Goal: Transaction & Acquisition: Purchase product/service

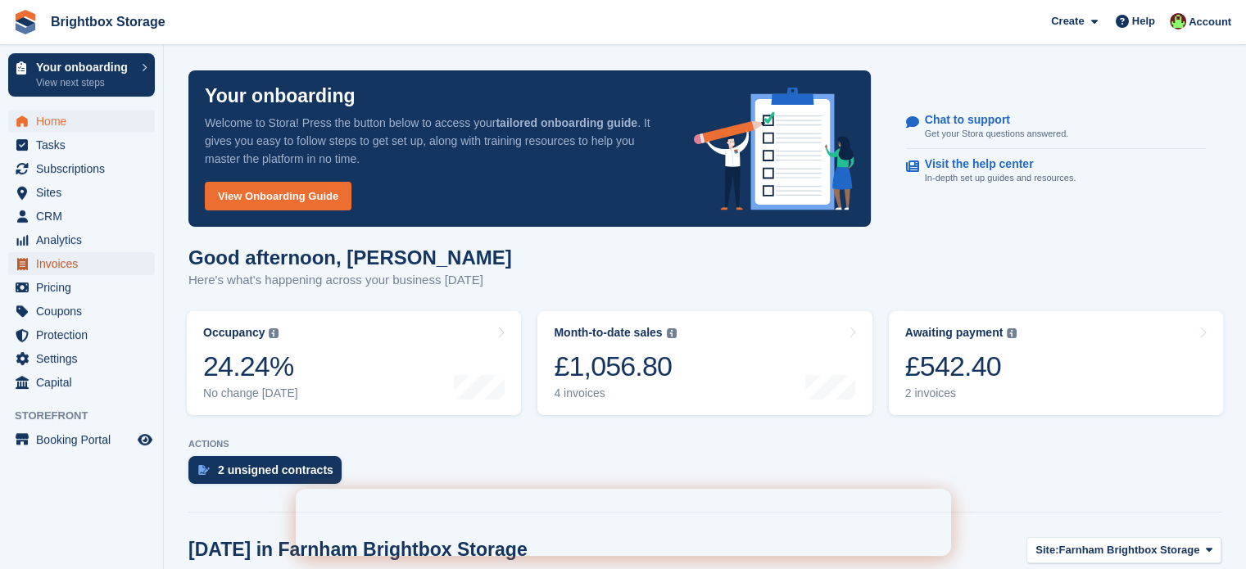
click at [57, 271] on span "Invoices" at bounding box center [85, 263] width 98 height 23
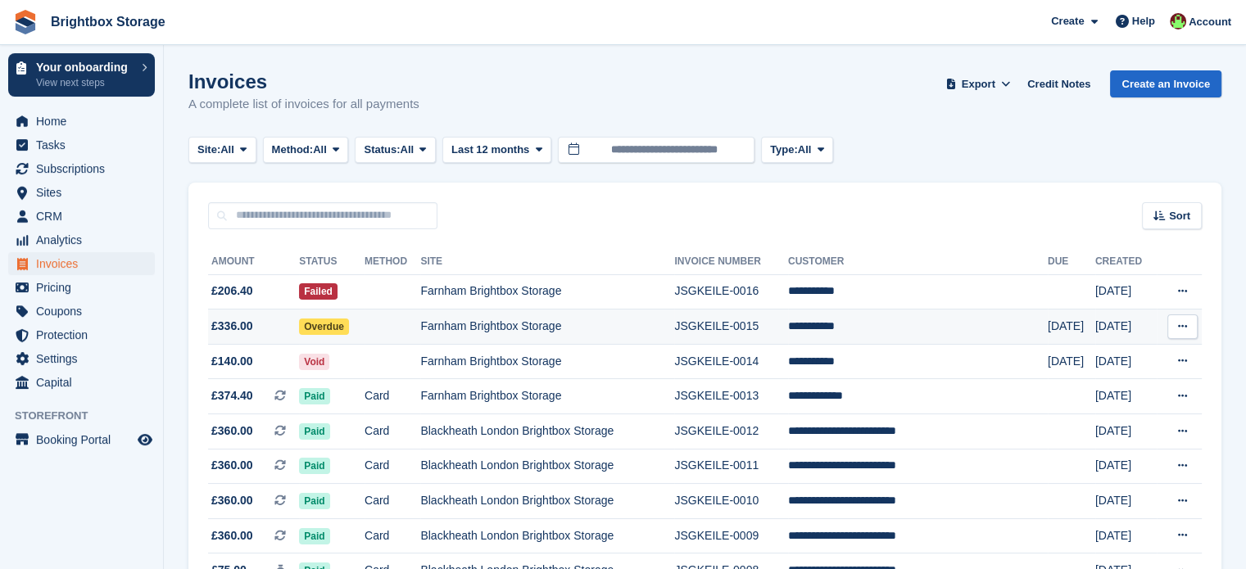
click at [413, 325] on td at bounding box center [393, 327] width 56 height 35
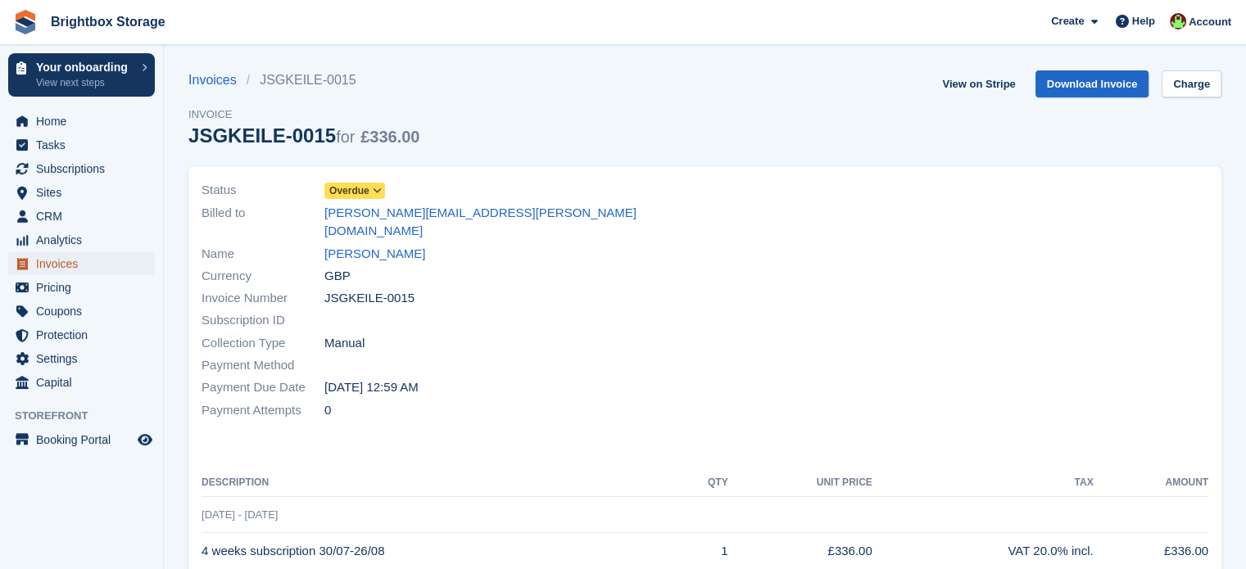
click at [75, 263] on span "Invoices" at bounding box center [85, 263] width 98 height 23
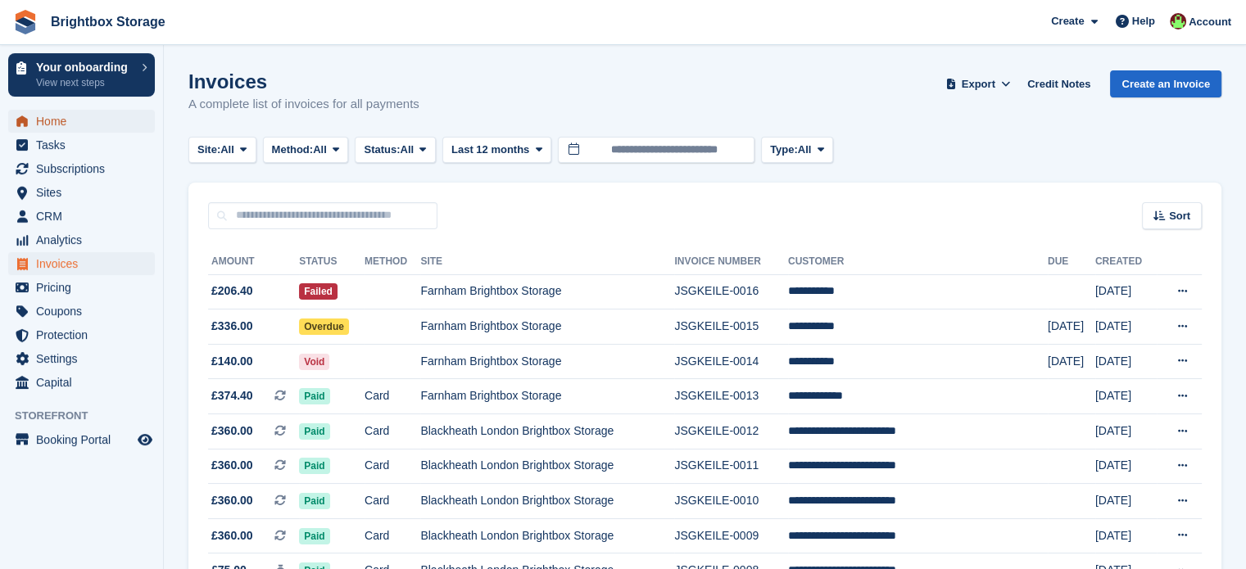
click at [70, 114] on span "Home" at bounding box center [85, 121] width 98 height 23
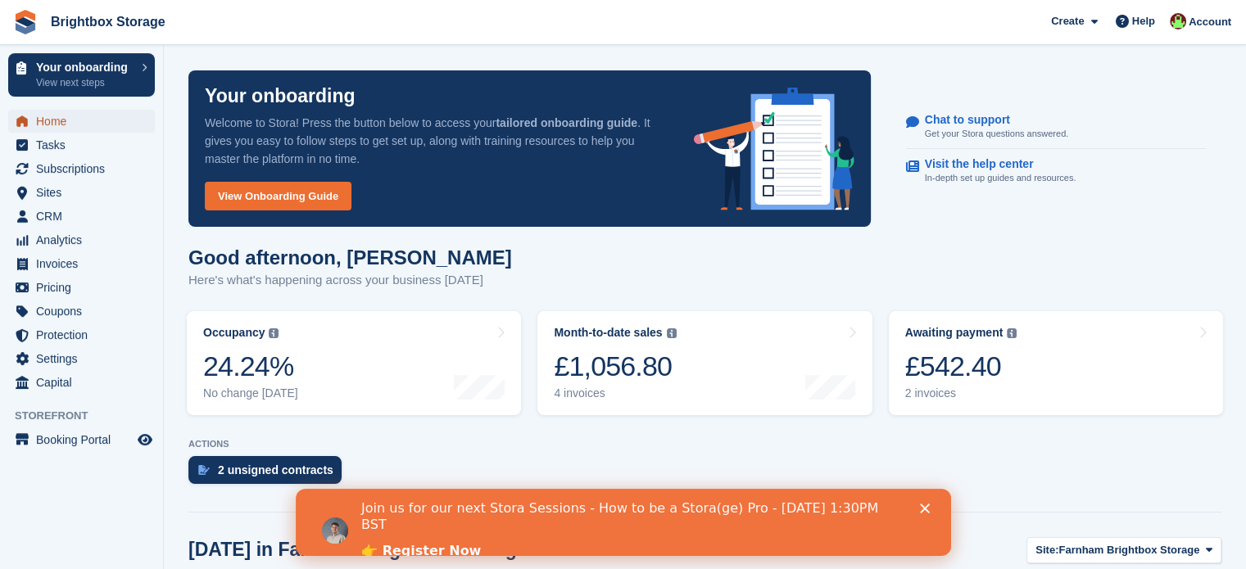
click at [59, 120] on span "Home" at bounding box center [85, 121] width 98 height 23
click at [74, 125] on span "Home" at bounding box center [85, 121] width 98 height 23
click at [49, 196] on span "Sites" at bounding box center [85, 192] width 98 height 23
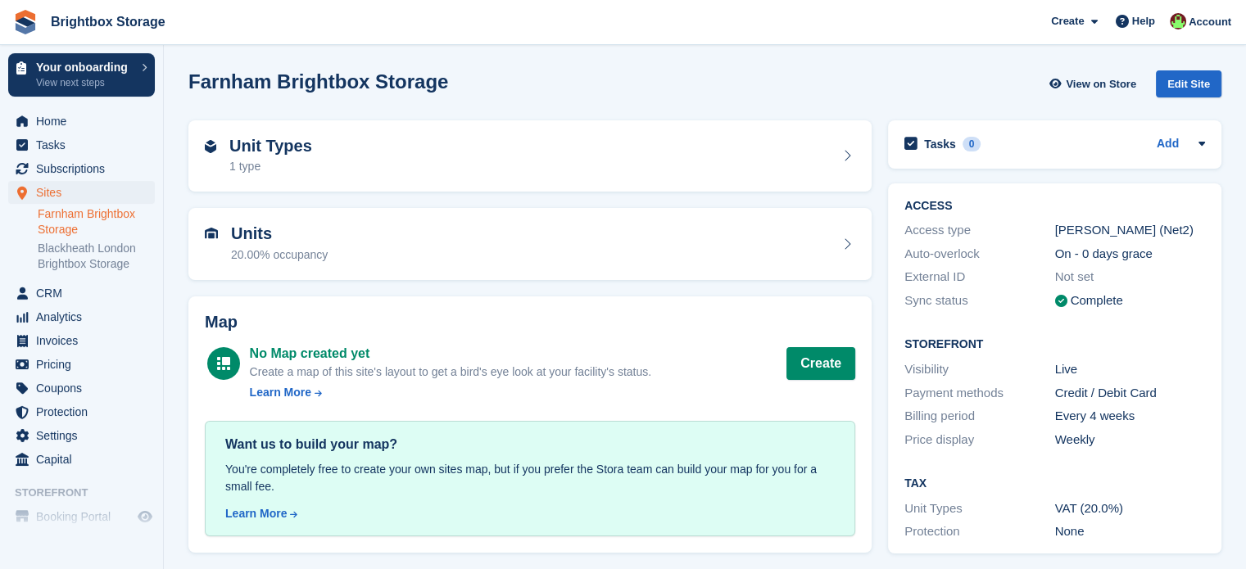
scroll to position [5, 0]
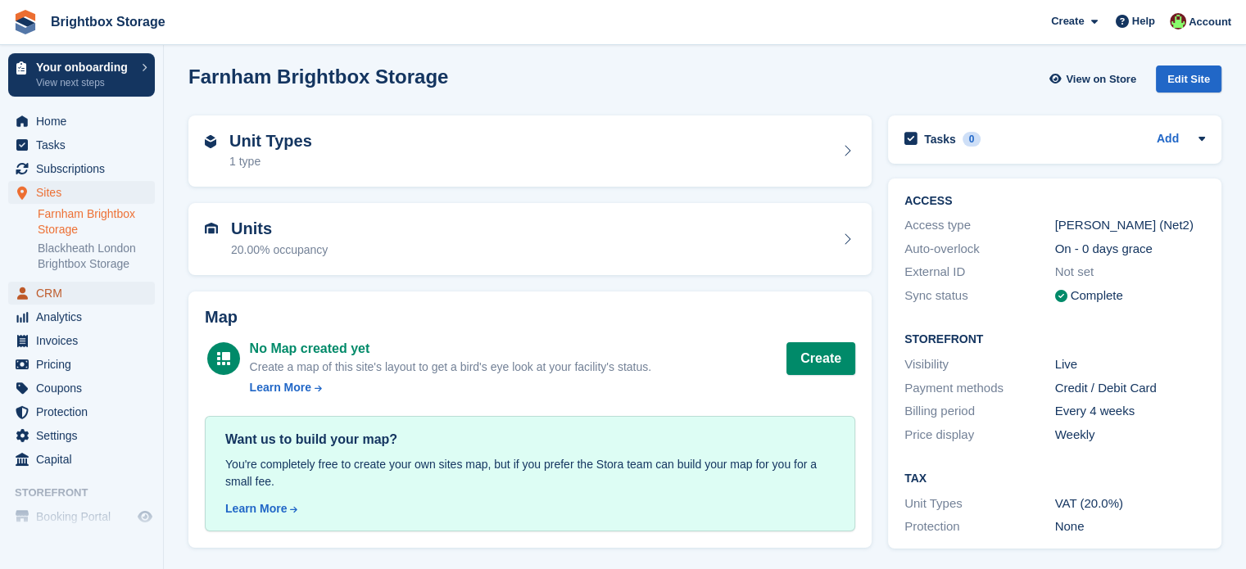
click at [45, 294] on span "CRM" at bounding box center [85, 293] width 98 height 23
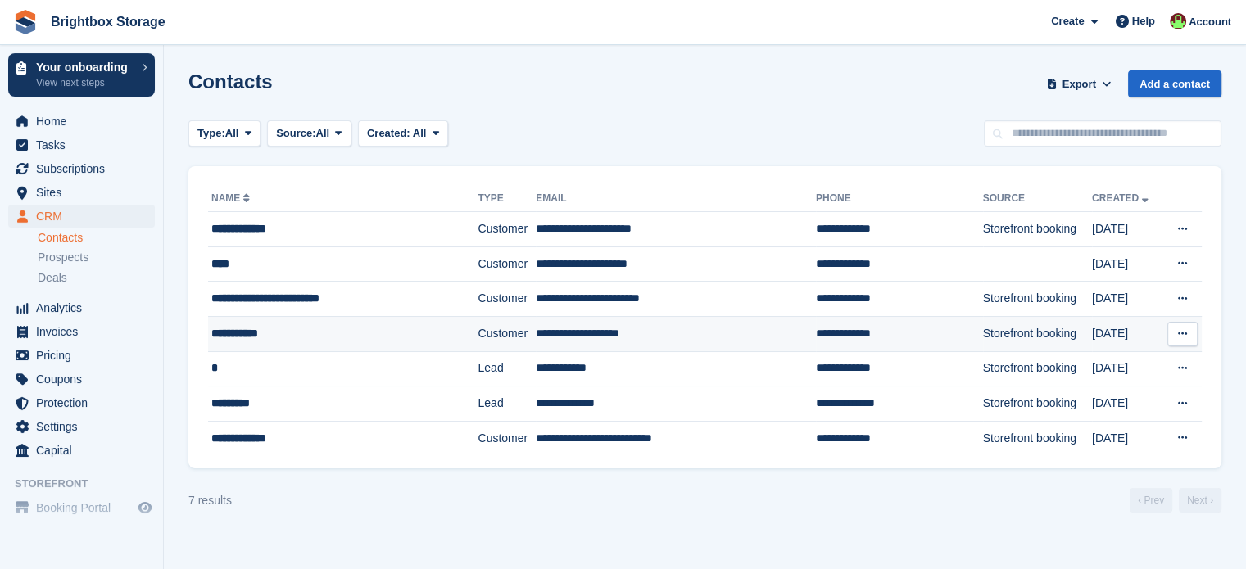
click at [436, 340] on div "**********" at bounding box center [325, 333] width 229 height 17
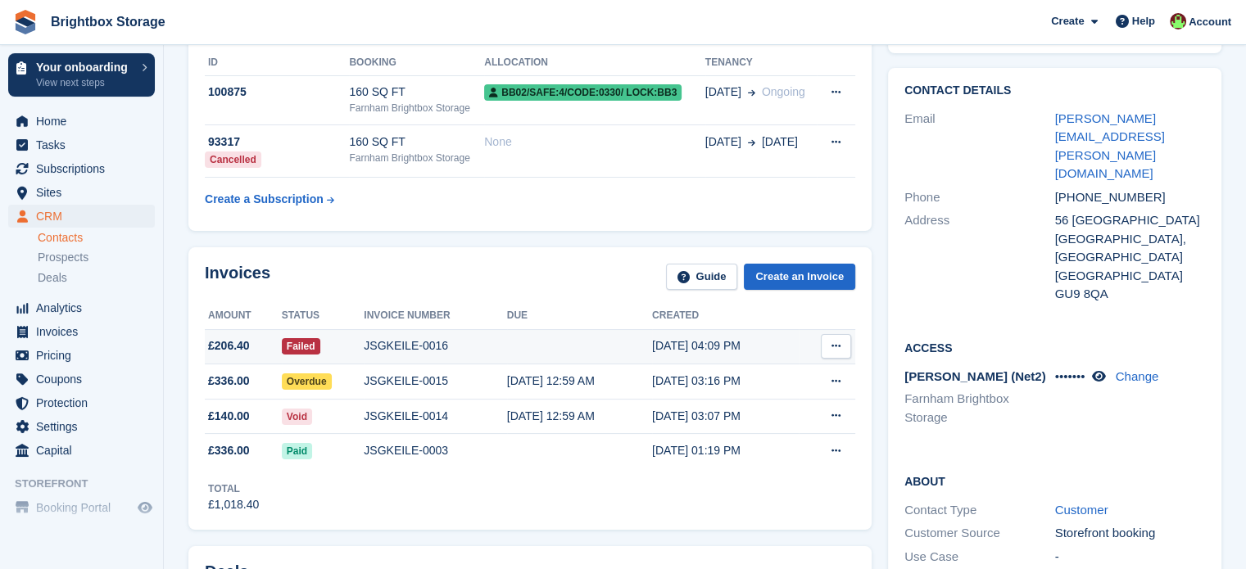
scroll to position [164, 0]
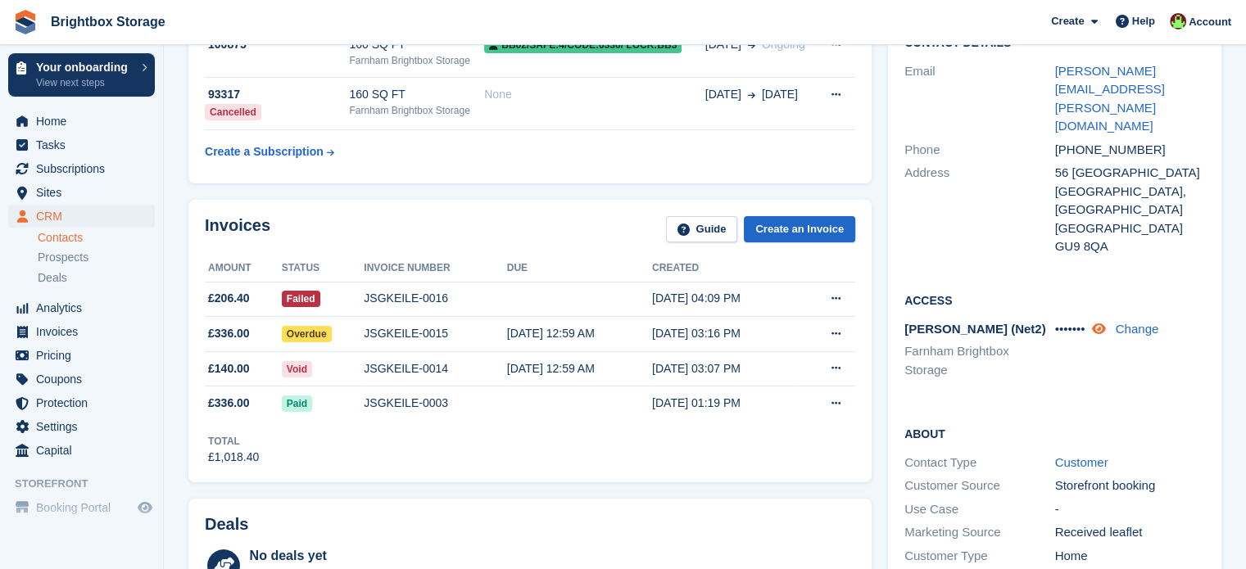
click at [1104, 323] on icon at bounding box center [1098, 329] width 14 height 12
click at [1159, 315] on div "Access Paxton (Net2) Farnham Brightbox Storage 6891 Change" at bounding box center [1054, 342] width 333 height 134
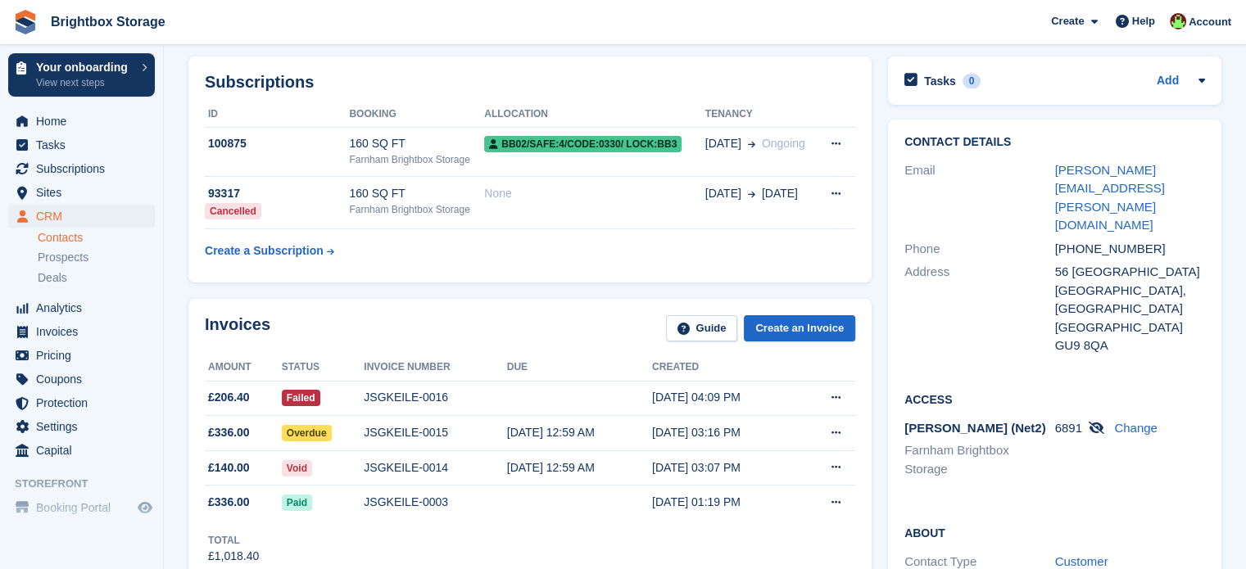
scroll to position [0, 0]
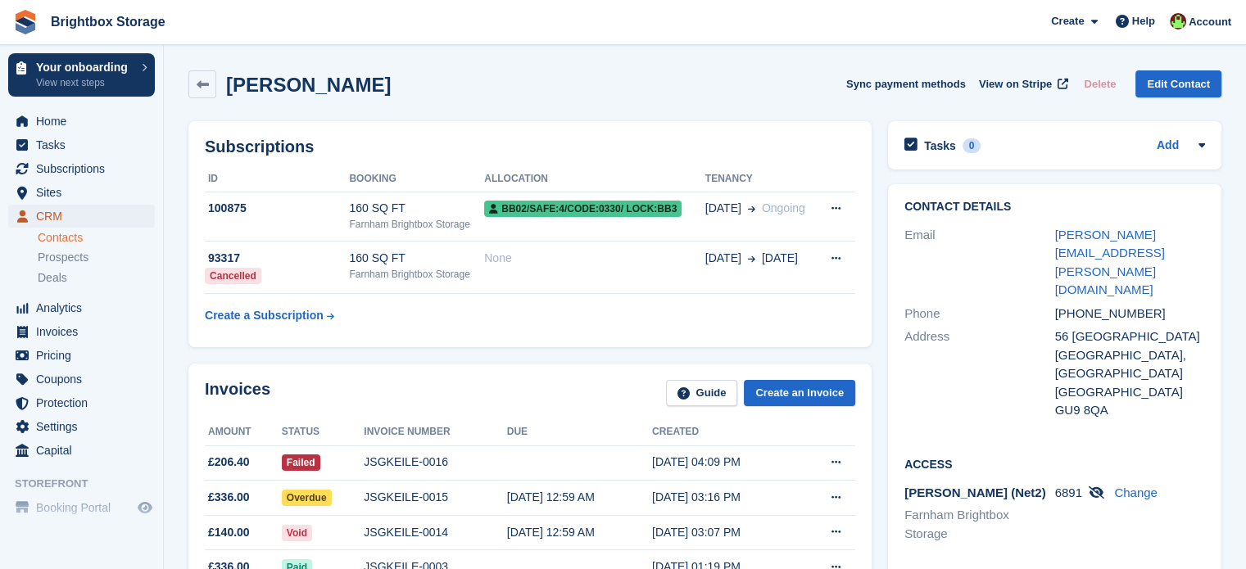
click at [49, 214] on span "CRM" at bounding box center [85, 216] width 98 height 23
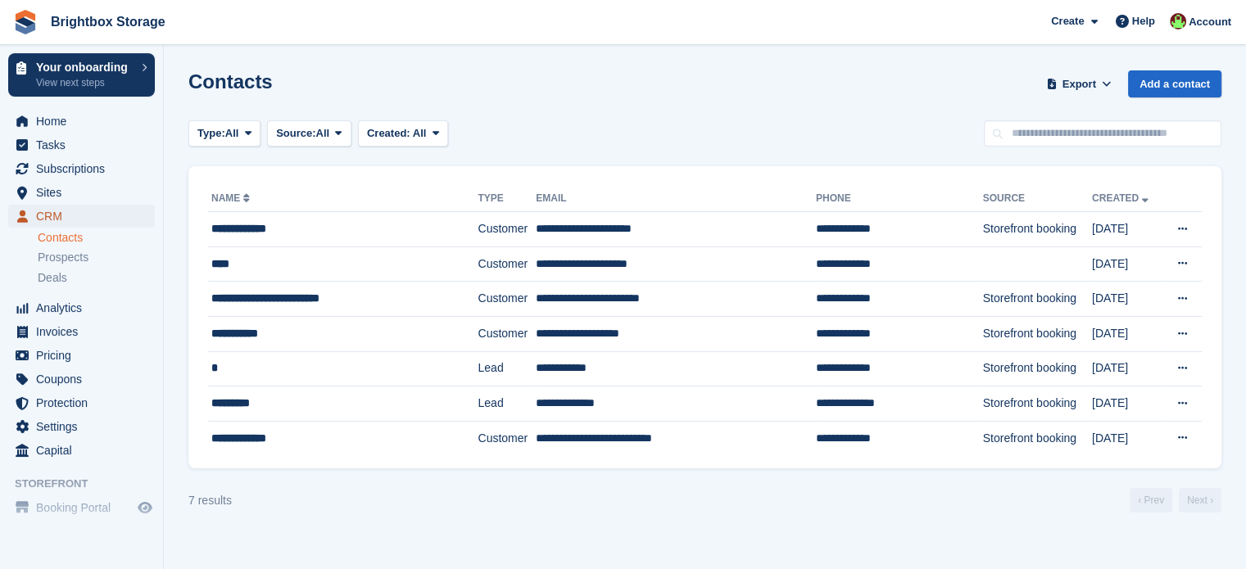
click at [60, 216] on span "CRM" at bounding box center [85, 216] width 98 height 23
click at [66, 118] on ul "Home Tasks Subscriptions Subscriptions Subscriptions Contracts Price increases …" at bounding box center [81, 286] width 163 height 353
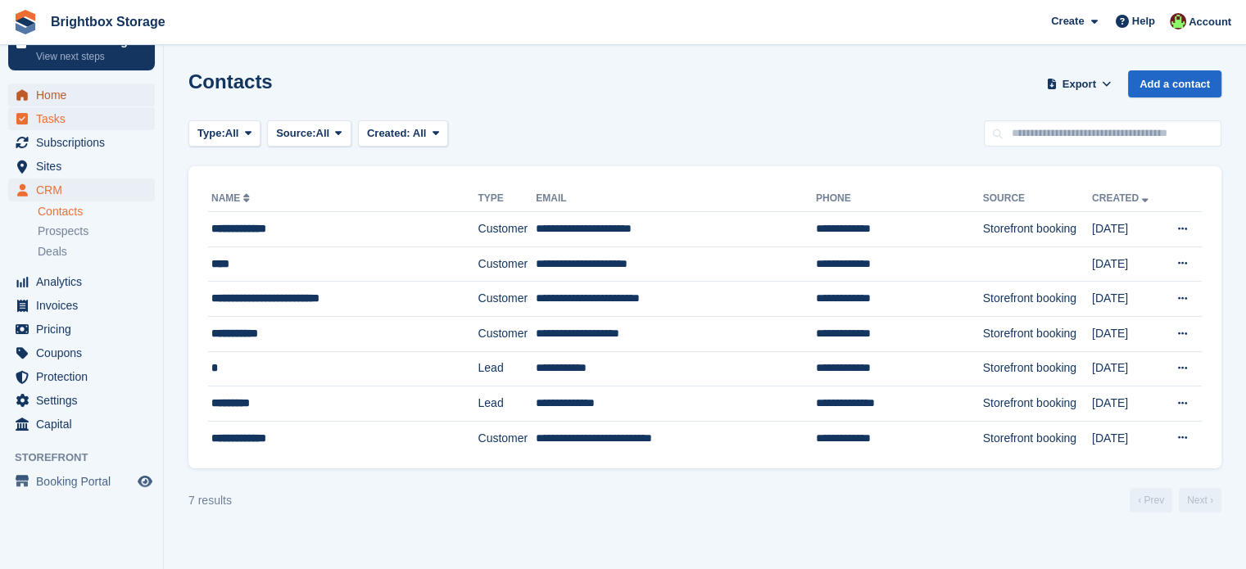
scroll to position [39, 0]
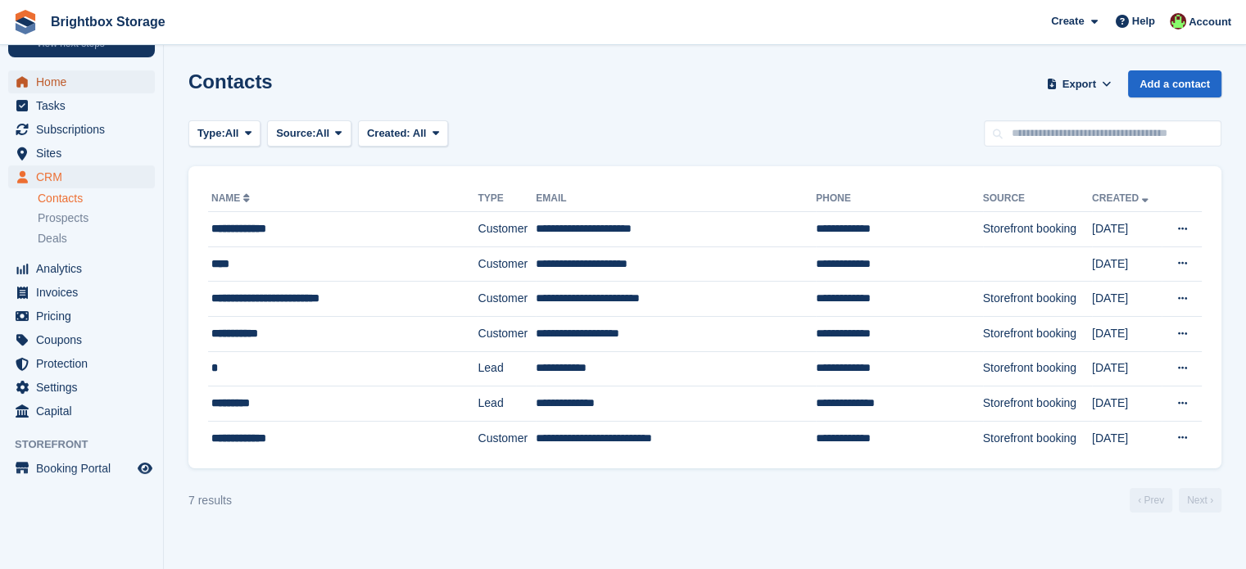
click at [56, 83] on span "Home" at bounding box center [85, 81] width 98 height 23
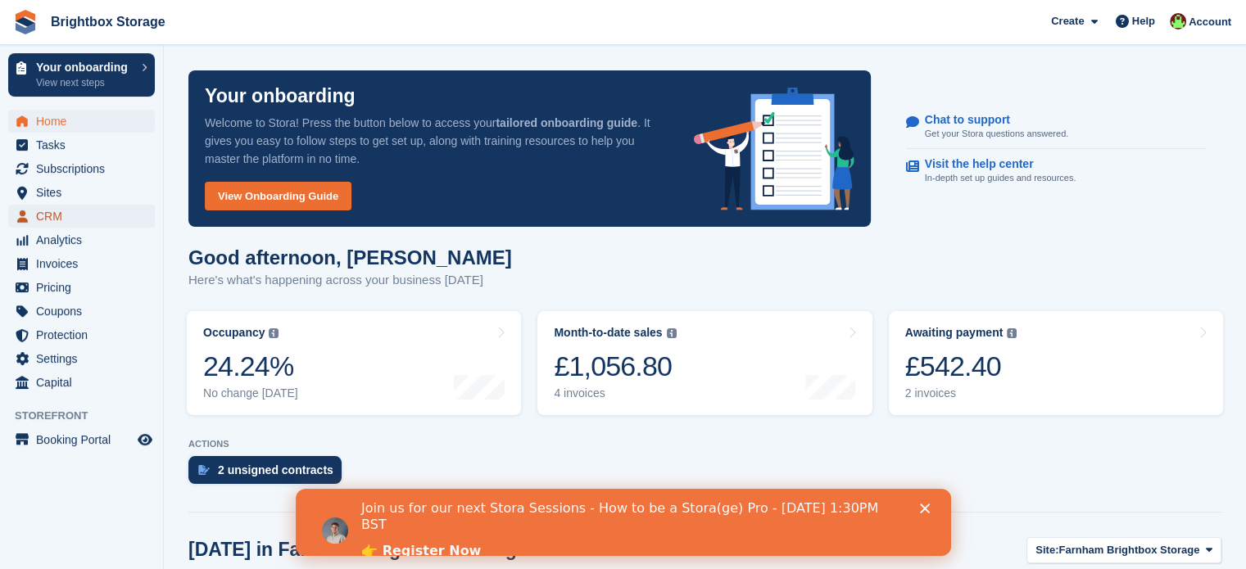
click at [68, 215] on span "CRM" at bounding box center [85, 216] width 98 height 23
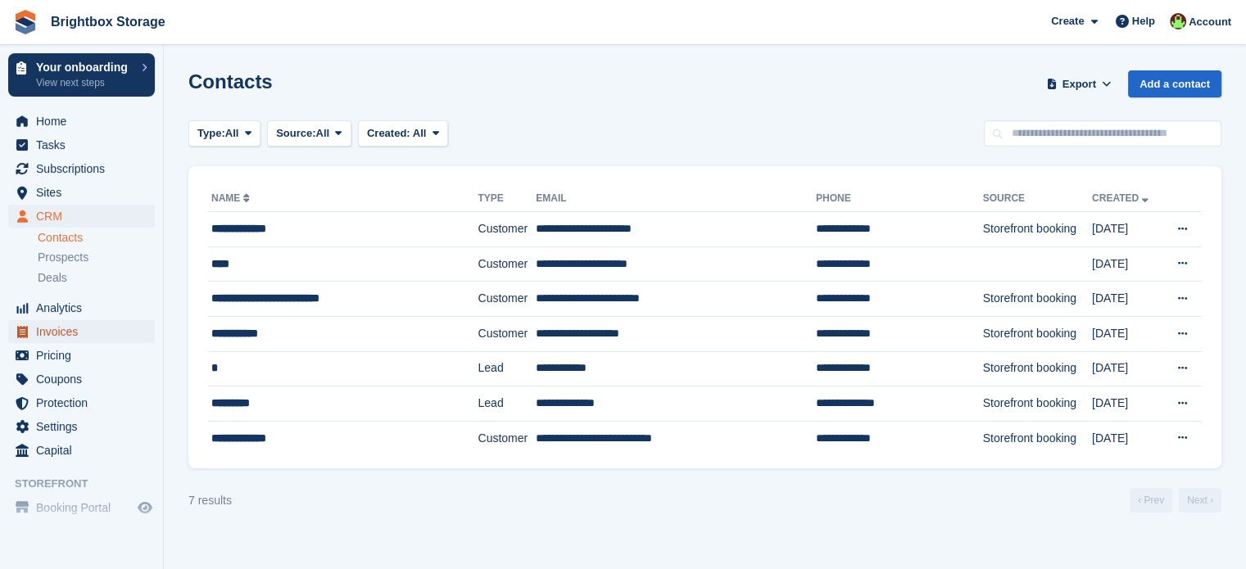
click at [91, 327] on span "Invoices" at bounding box center [85, 331] width 98 height 23
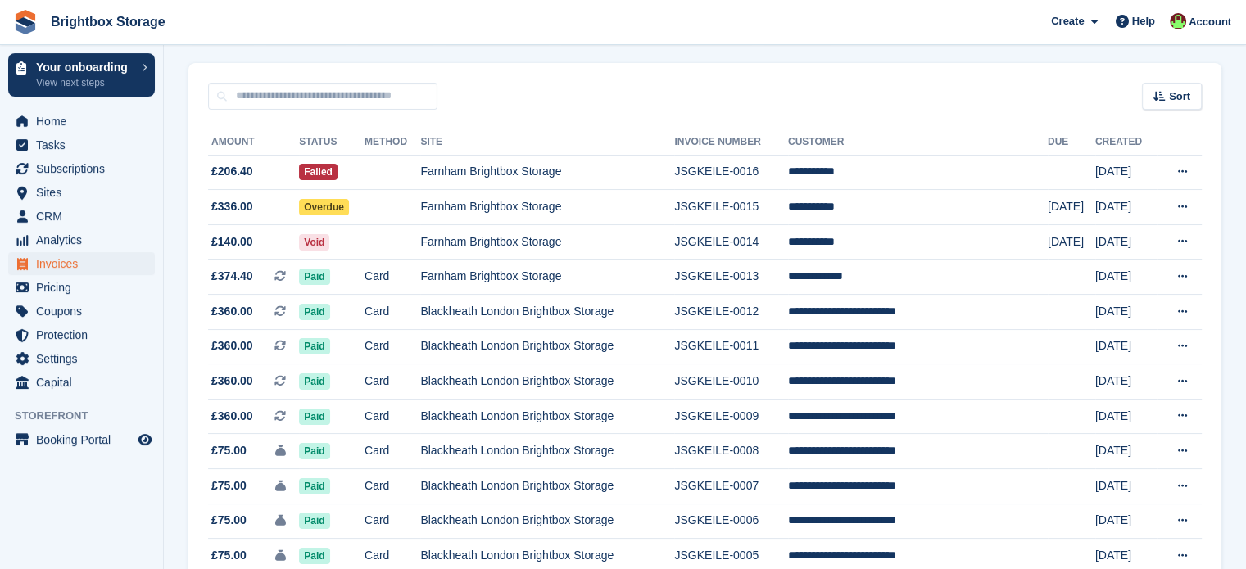
scroll to position [20, 0]
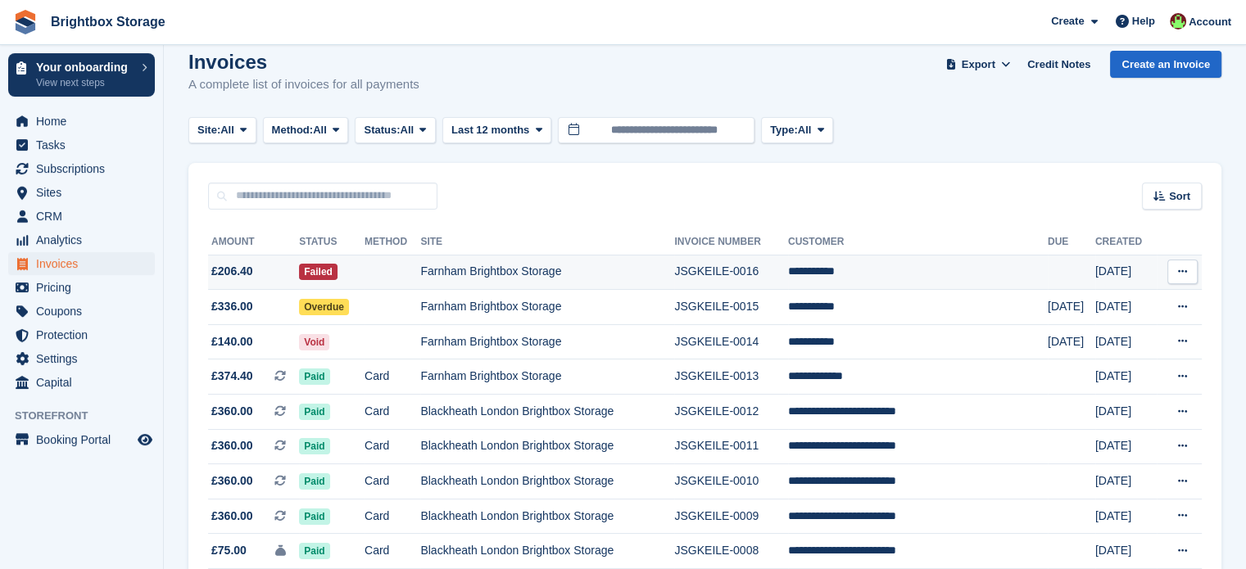
click at [634, 273] on td "Farnham Brightbox Storage" at bounding box center [547, 272] width 254 height 35
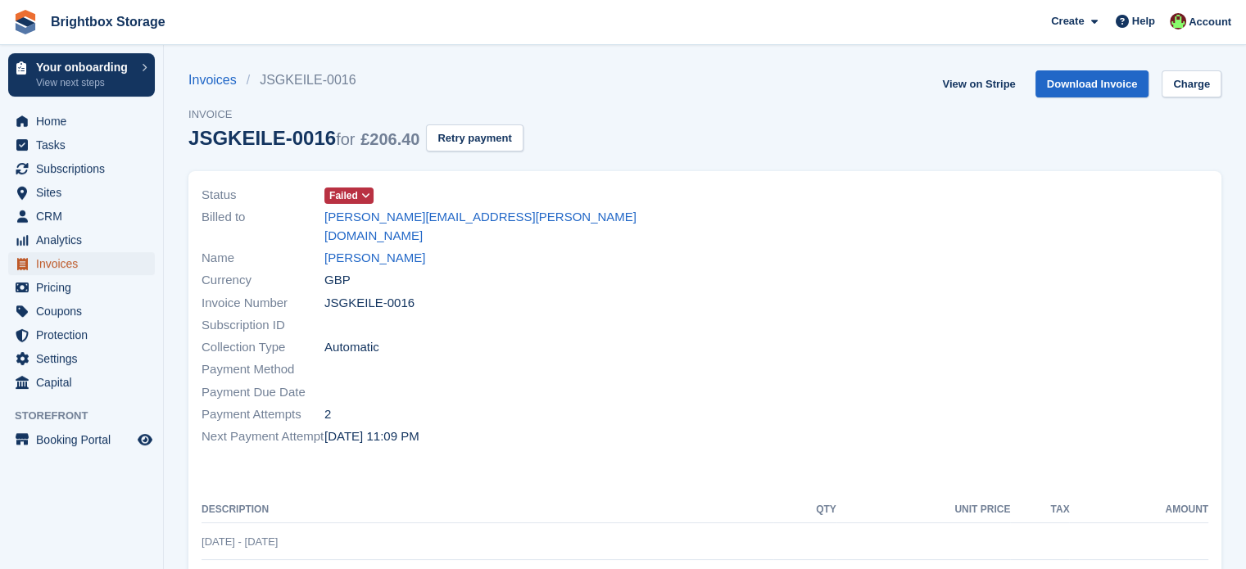
click at [63, 261] on span "Invoices" at bounding box center [85, 263] width 98 height 23
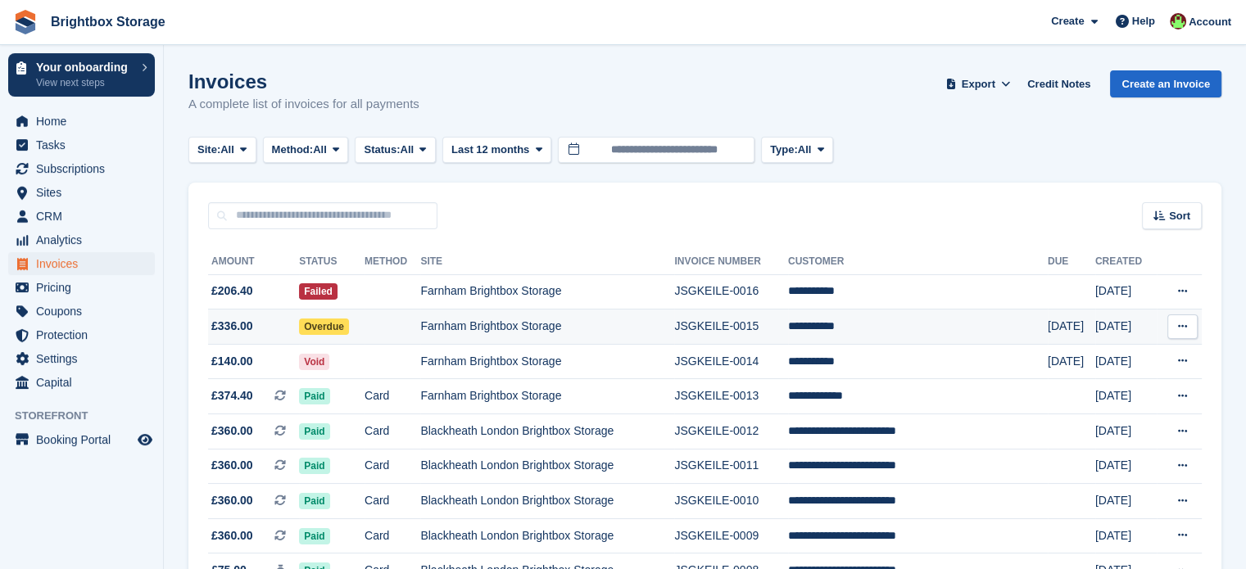
click at [537, 333] on td "Farnham Brightbox Storage" at bounding box center [547, 327] width 254 height 35
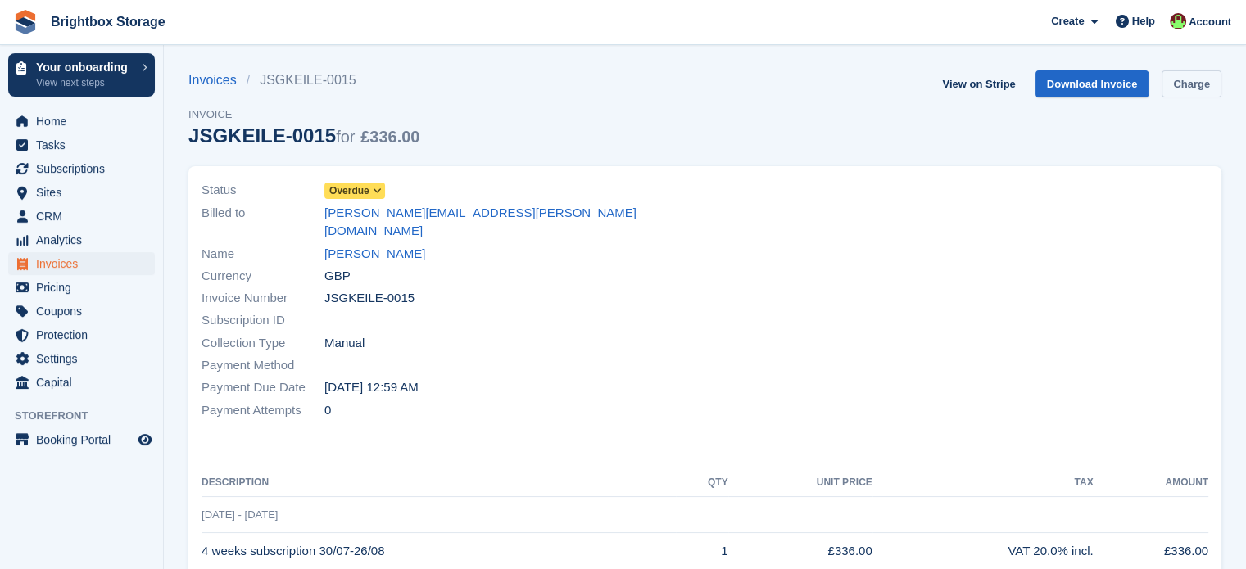
click at [1189, 85] on link "Charge" at bounding box center [1192, 83] width 60 height 27
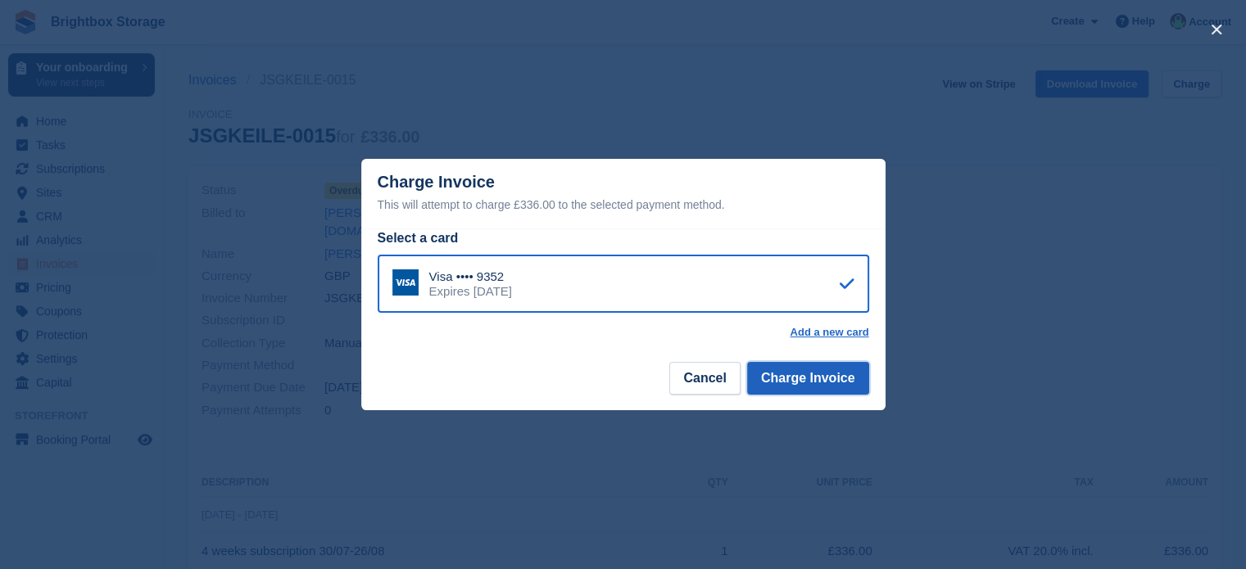
click at [844, 383] on button "Charge Invoice" at bounding box center [808, 378] width 122 height 33
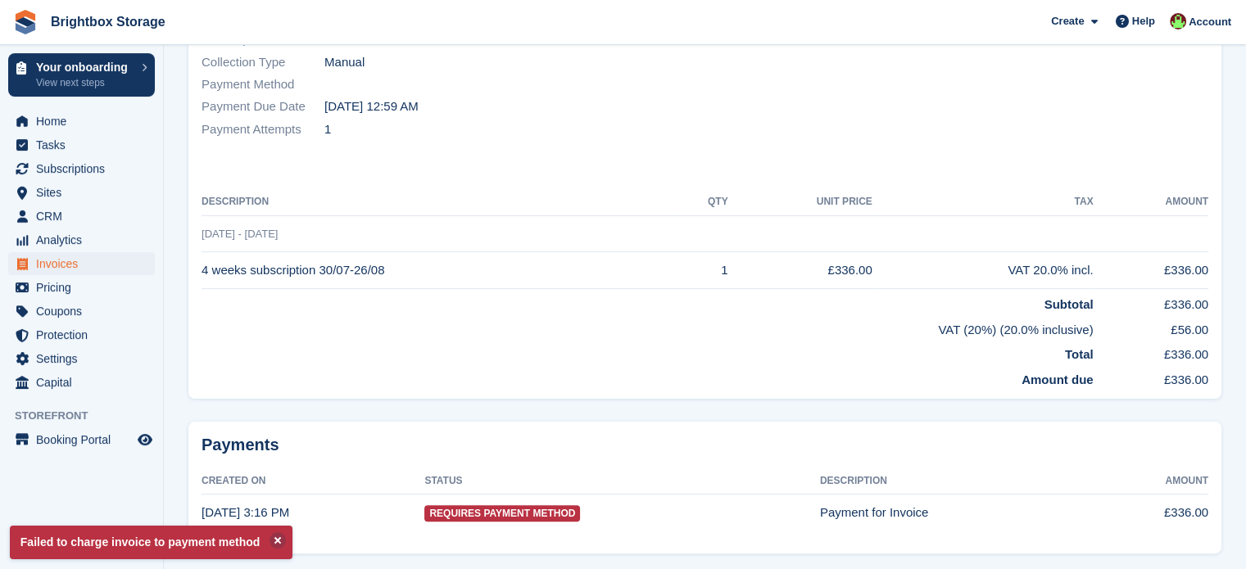
scroll to position [301, 0]
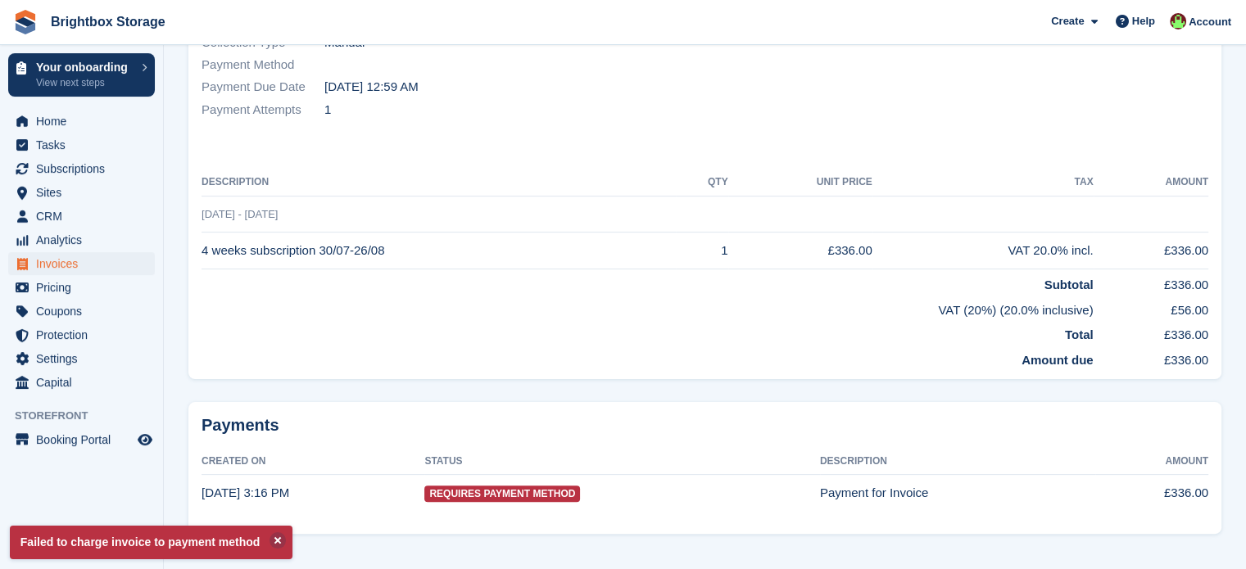
click at [184, 542] on p "Failed to charge invoice to payment method" at bounding box center [151, 543] width 283 height 34
click at [69, 263] on span "Invoices" at bounding box center [85, 263] width 98 height 23
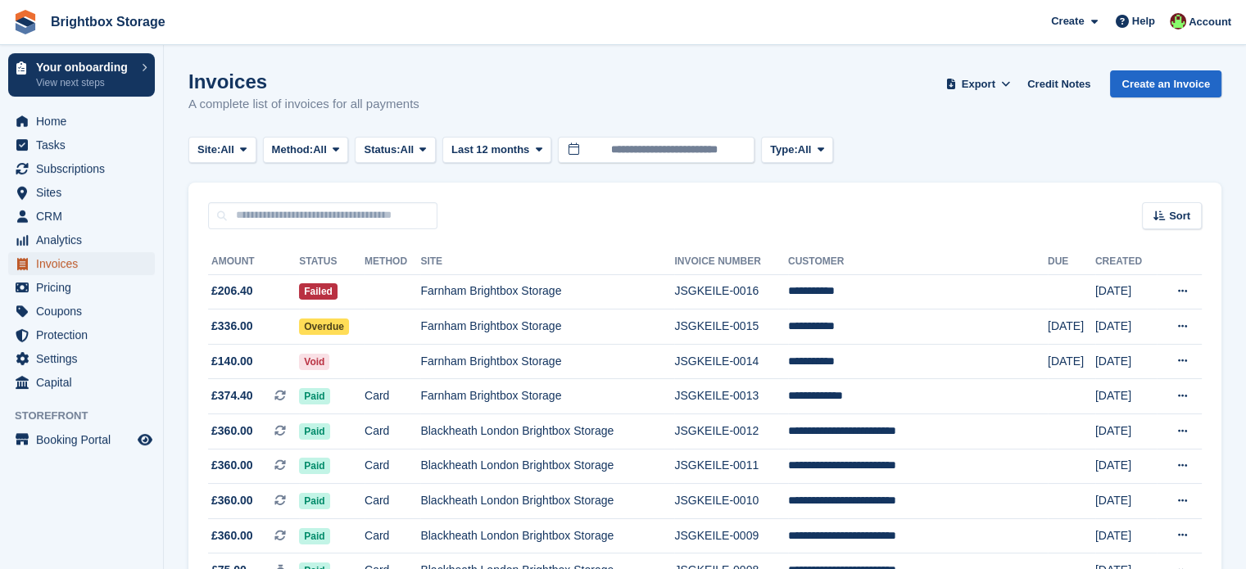
click at [69, 268] on span "Invoices" at bounding box center [85, 263] width 98 height 23
click at [486, 297] on td "Farnham Brightbox Storage" at bounding box center [547, 291] width 254 height 35
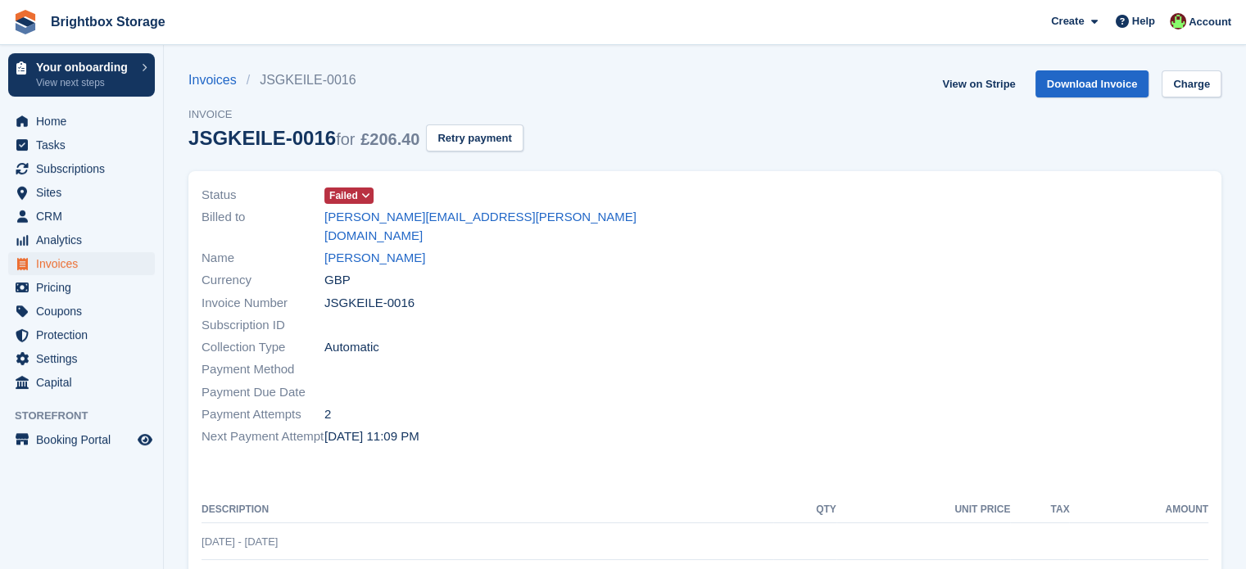
click at [365, 194] on icon at bounding box center [365, 196] width 9 height 10
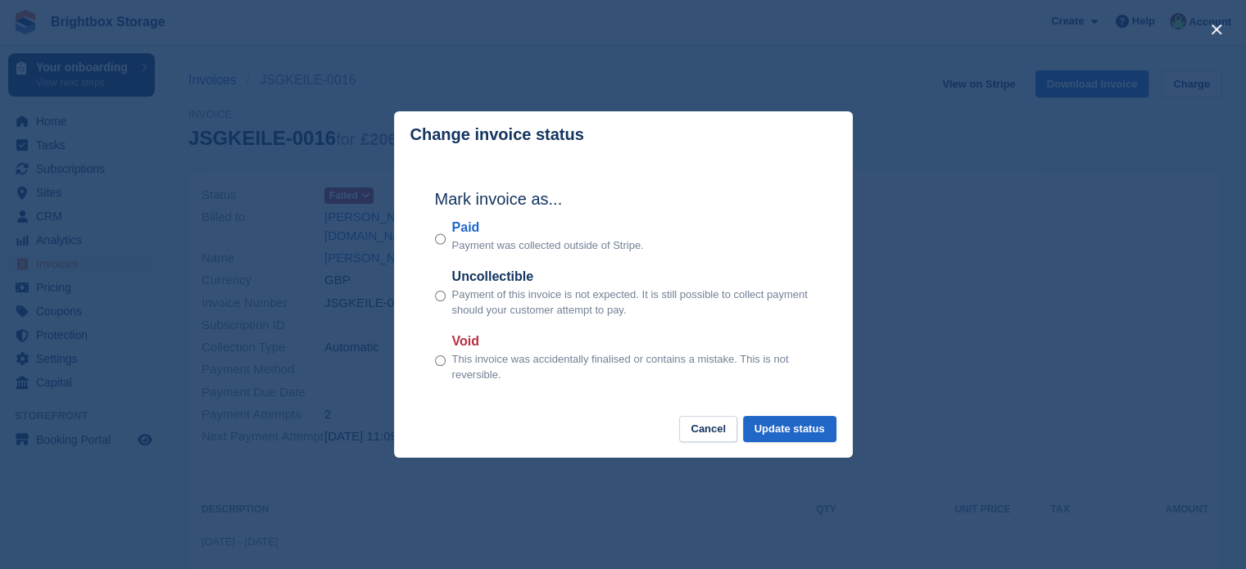
click at [930, 327] on div "close" at bounding box center [623, 284] width 1246 height 569
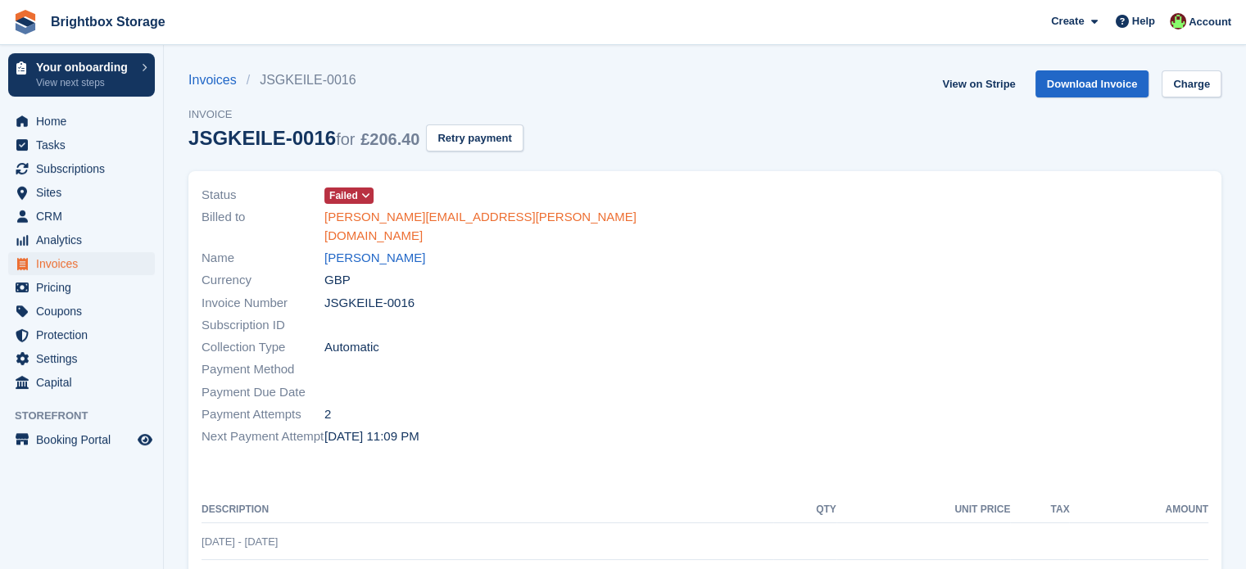
click at [415, 219] on link "[PERSON_NAME][EMAIL_ADDRESS][PERSON_NAME][DOMAIN_NAME]" at bounding box center [509, 226] width 371 height 37
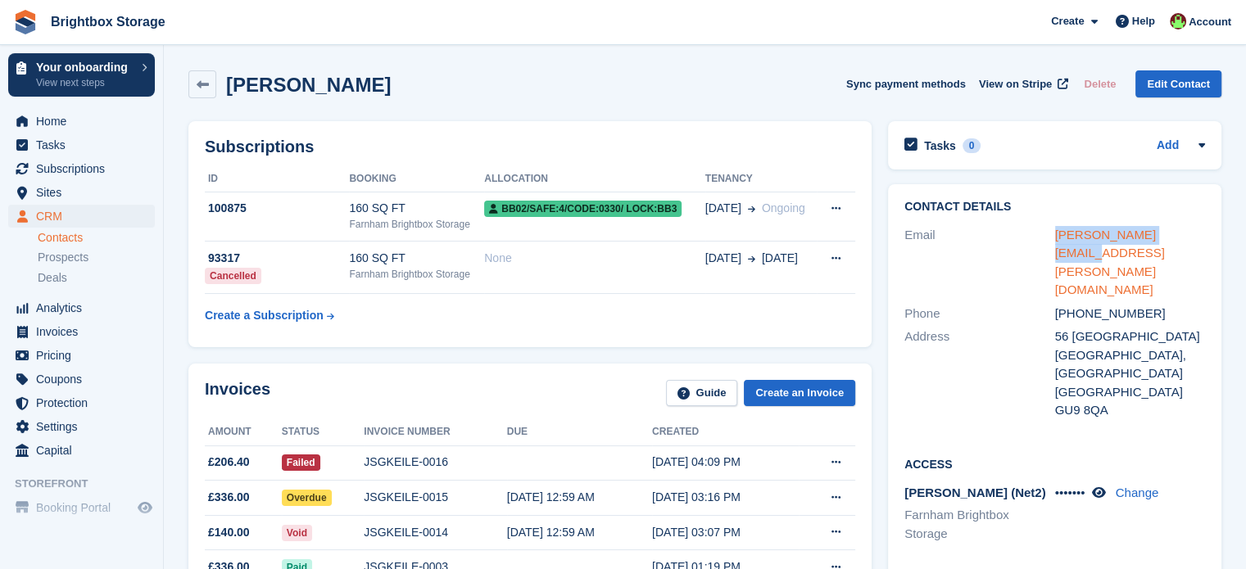
drag, startPoint x: 1183, startPoint y: 235, endPoint x: 1055, endPoint y: 235, distance: 127.8
click at [1055, 235] on div "[PERSON_NAME][EMAIL_ADDRESS][PERSON_NAME][DOMAIN_NAME]" at bounding box center [1130, 263] width 151 height 74
copy link "[PERSON_NAME][EMAIL_ADDRESS][PERSON_NAME][DOMAIN_NAME]"
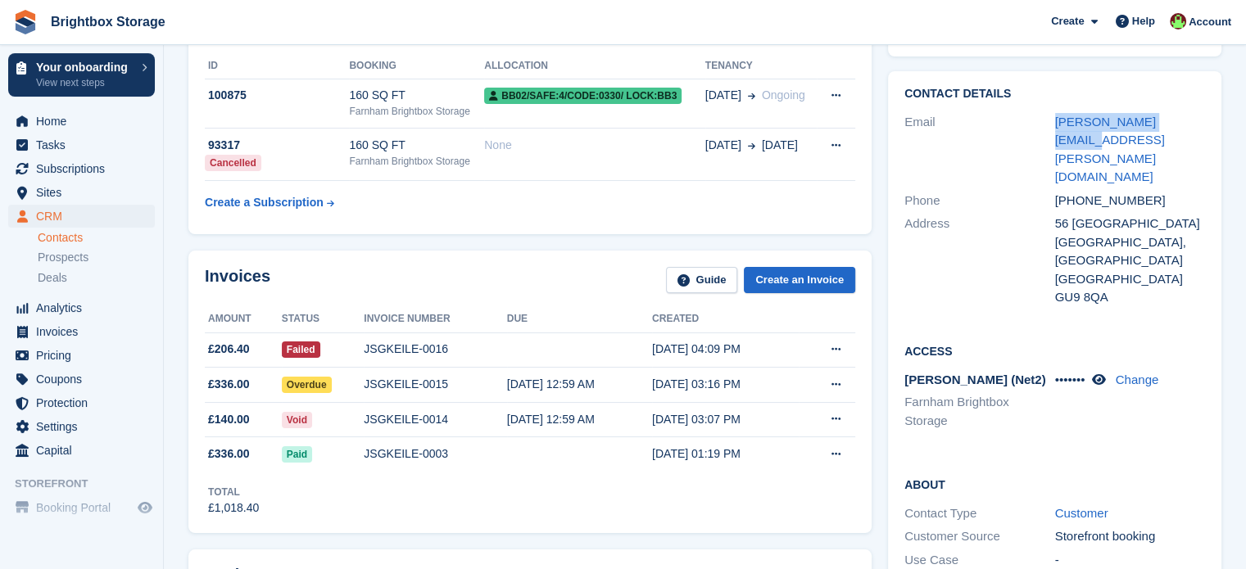
scroll to position [164, 0]
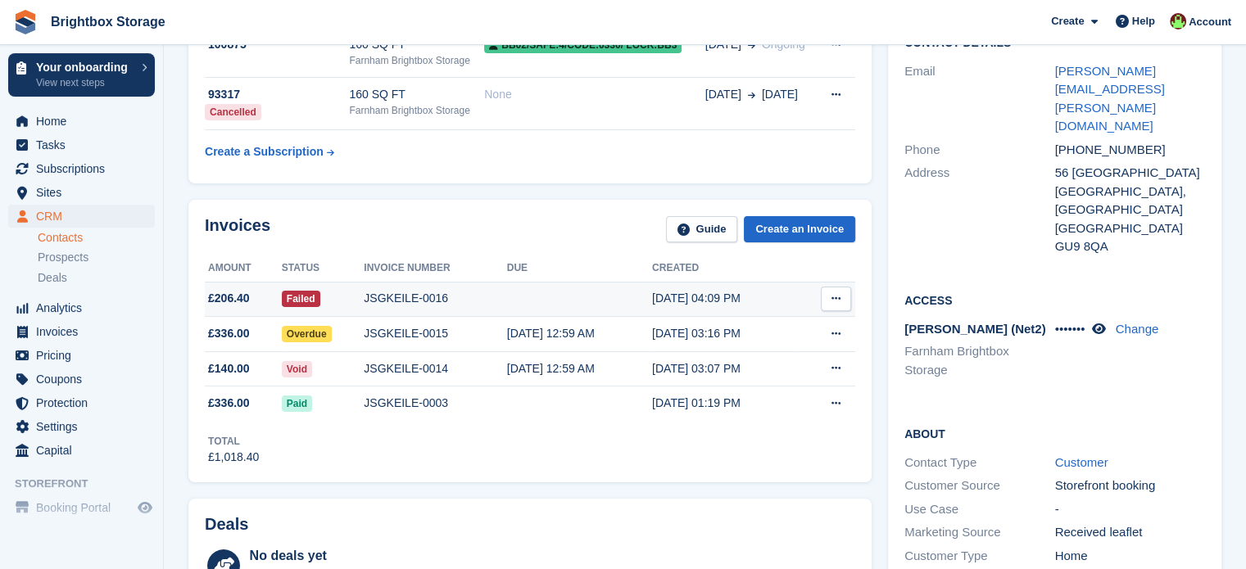
click at [519, 308] on td at bounding box center [579, 299] width 145 height 35
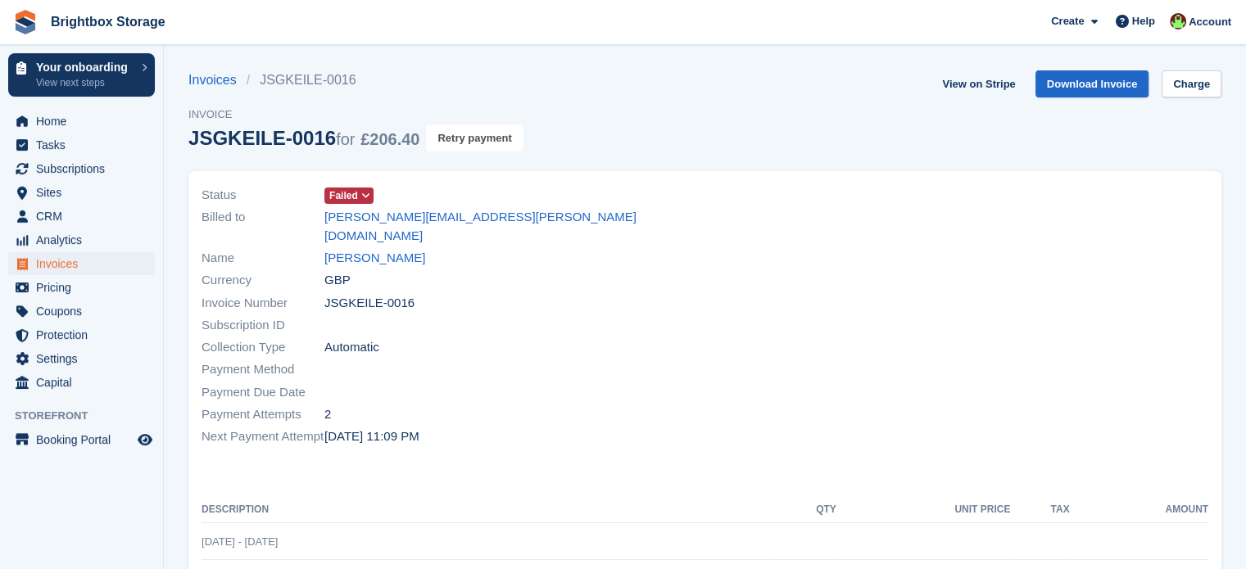
click at [499, 143] on button "Retry payment" at bounding box center [474, 138] width 97 height 27
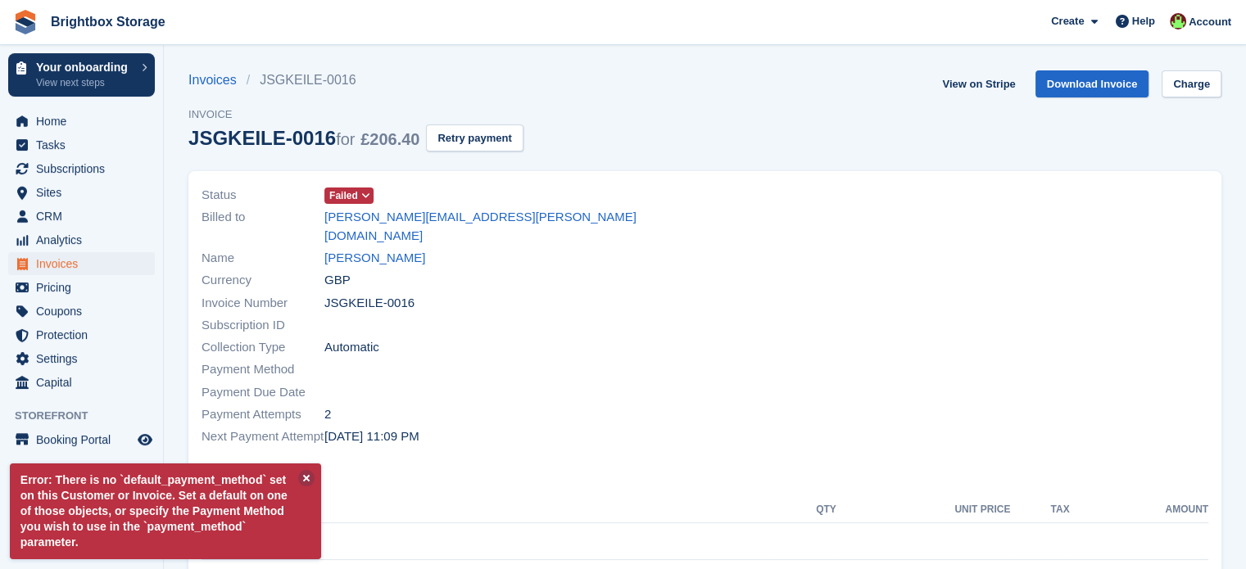
drag, startPoint x: 81, startPoint y: 540, endPoint x: 10, endPoint y: 483, distance: 91.0
click at [10, 483] on p "Error: There is no `default_payment_method` set on this Customer or Invoice. Se…" at bounding box center [165, 512] width 311 height 96
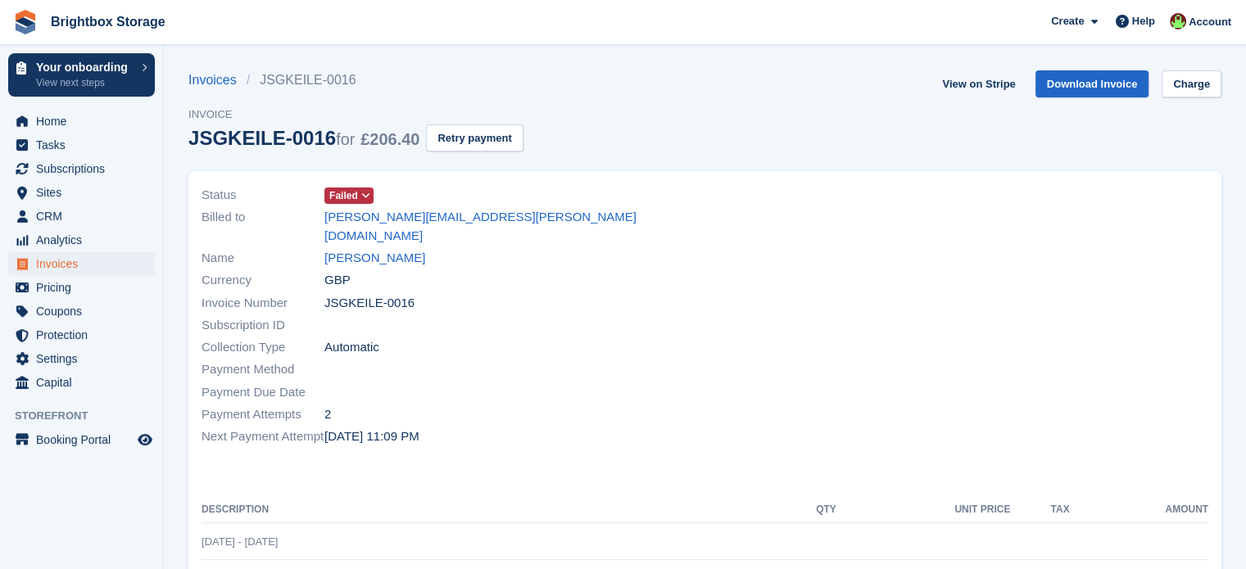
drag, startPoint x: 90, startPoint y: 480, endPoint x: 596, endPoint y: 443, distance: 506.8
click at [596, 443] on div "Status Failed Billed to vicki.minns@live.com Name Vicki Minns Currency GBP Invo…" at bounding box center [704, 445] width 1033 height 548
click at [498, 146] on button "Retry payment" at bounding box center [474, 138] width 97 height 27
click at [712, 362] on div at bounding box center [962, 317] width 514 height 284
click at [71, 265] on span "Invoices" at bounding box center [85, 263] width 98 height 23
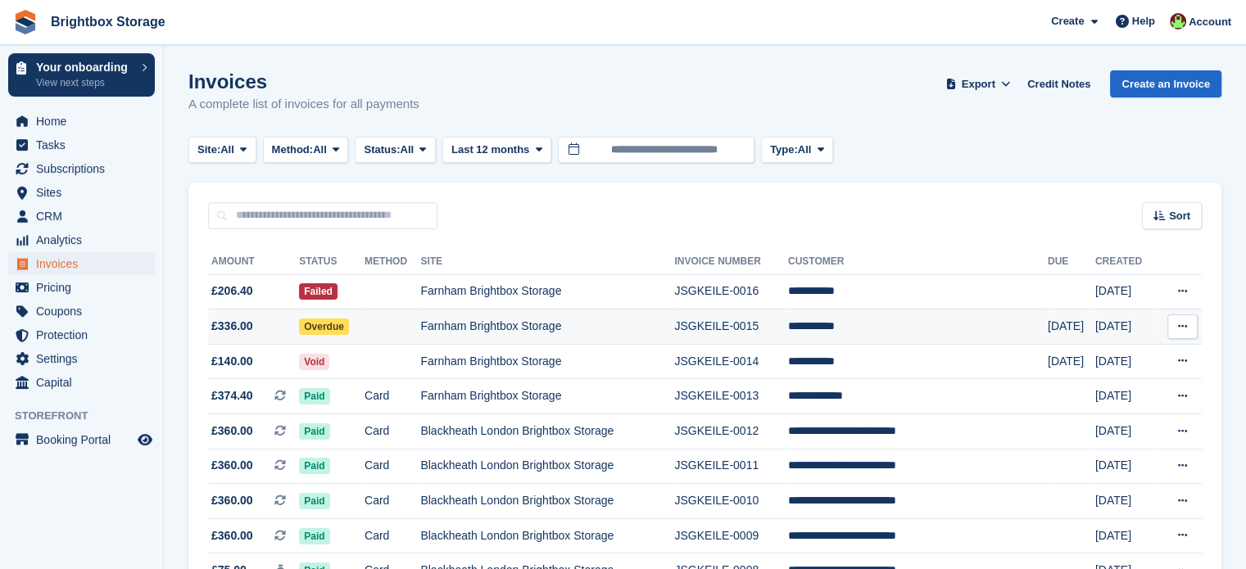
click at [512, 330] on td "Farnham Brightbox Storage" at bounding box center [547, 327] width 254 height 35
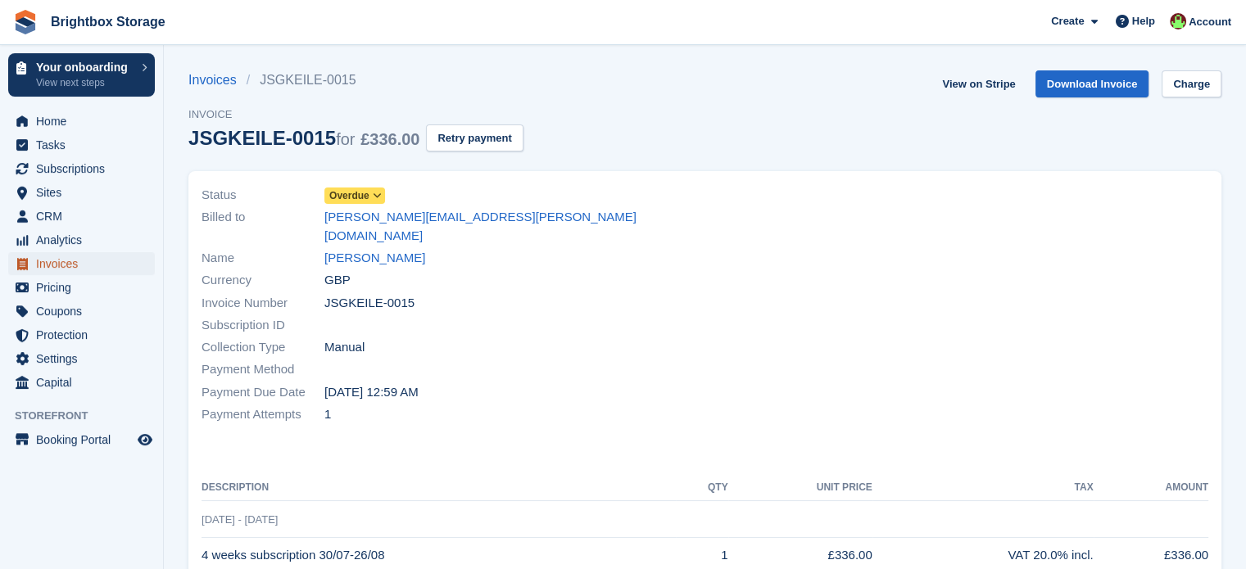
click at [78, 263] on span "Invoices" at bounding box center [85, 263] width 98 height 23
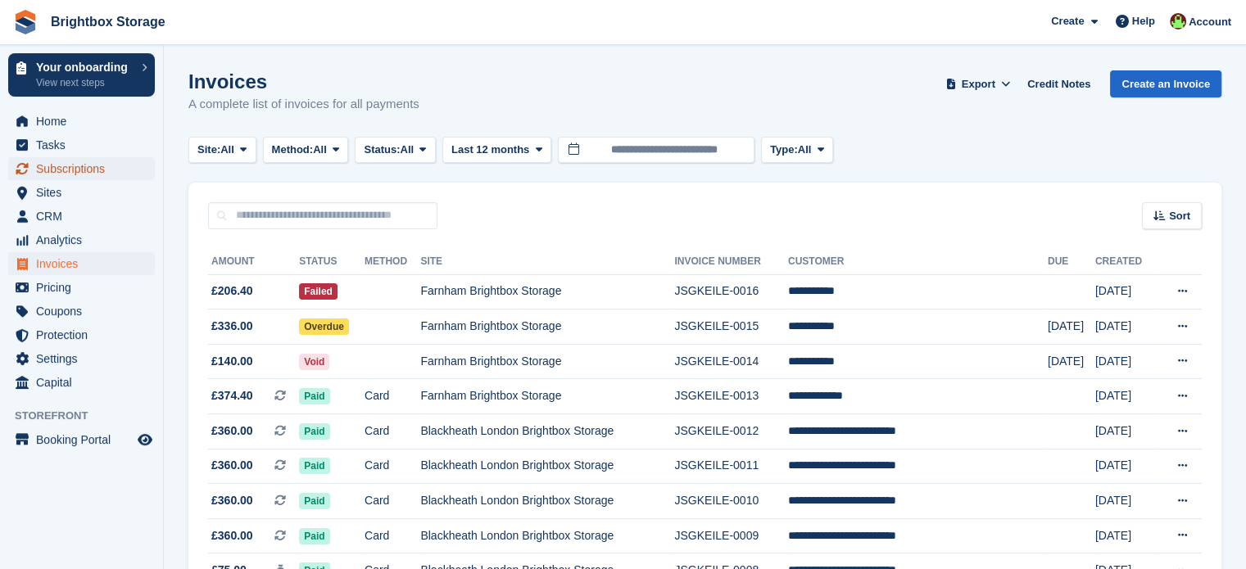
click at [85, 165] on span "Subscriptions" at bounding box center [85, 168] width 98 height 23
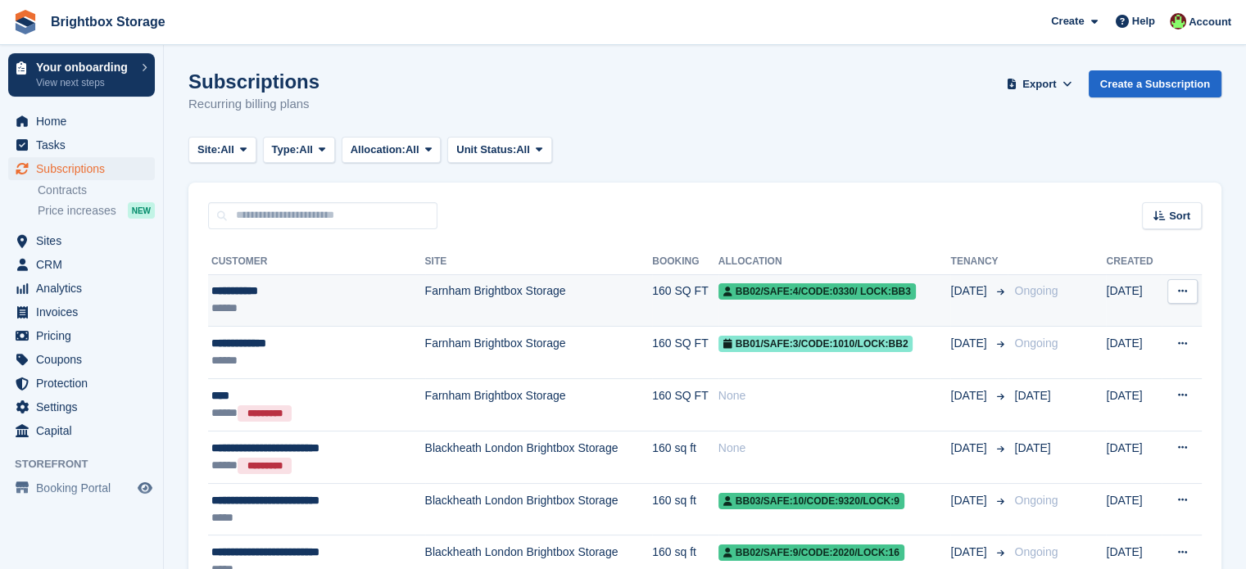
click at [433, 294] on td "Farnham Brightbox Storage" at bounding box center [539, 300] width 228 height 52
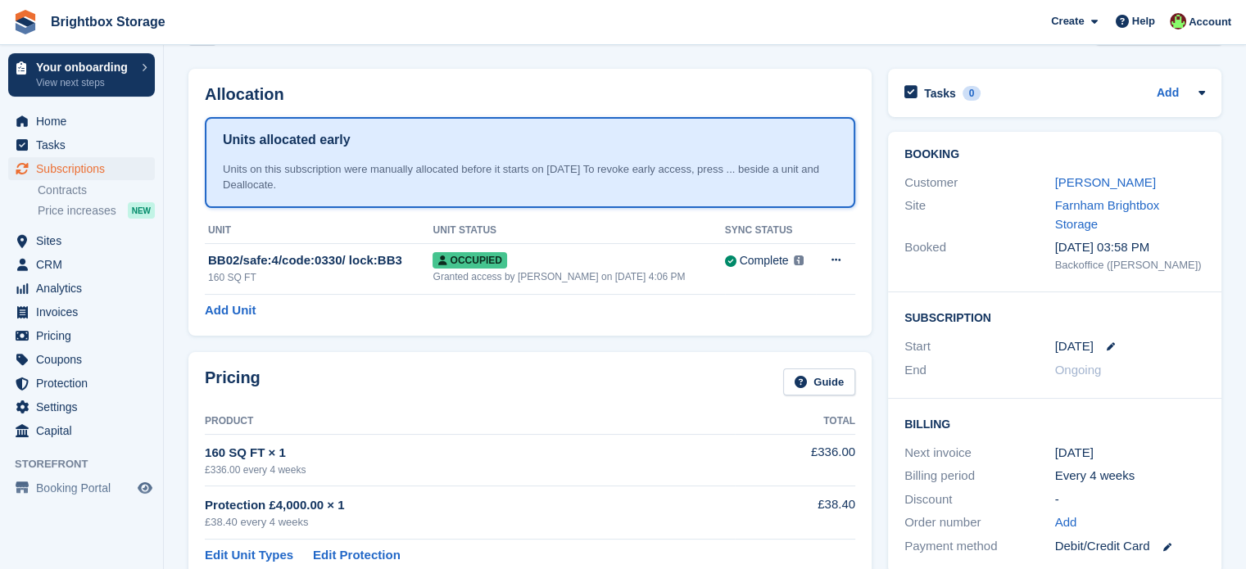
scroll to position [82, 0]
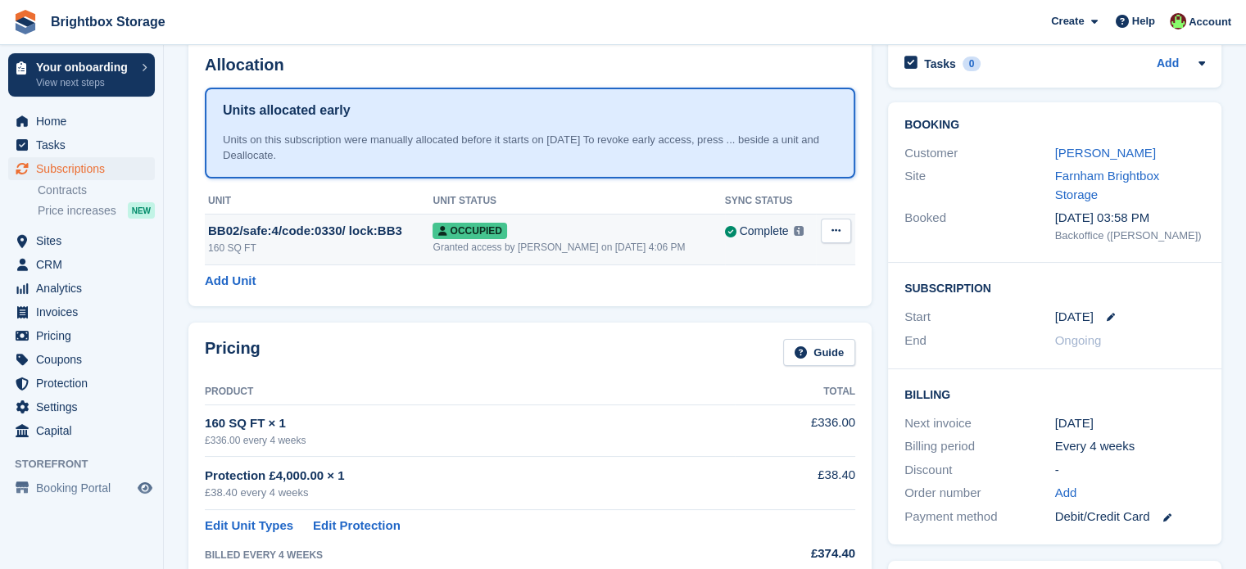
click at [846, 225] on button at bounding box center [836, 231] width 30 height 25
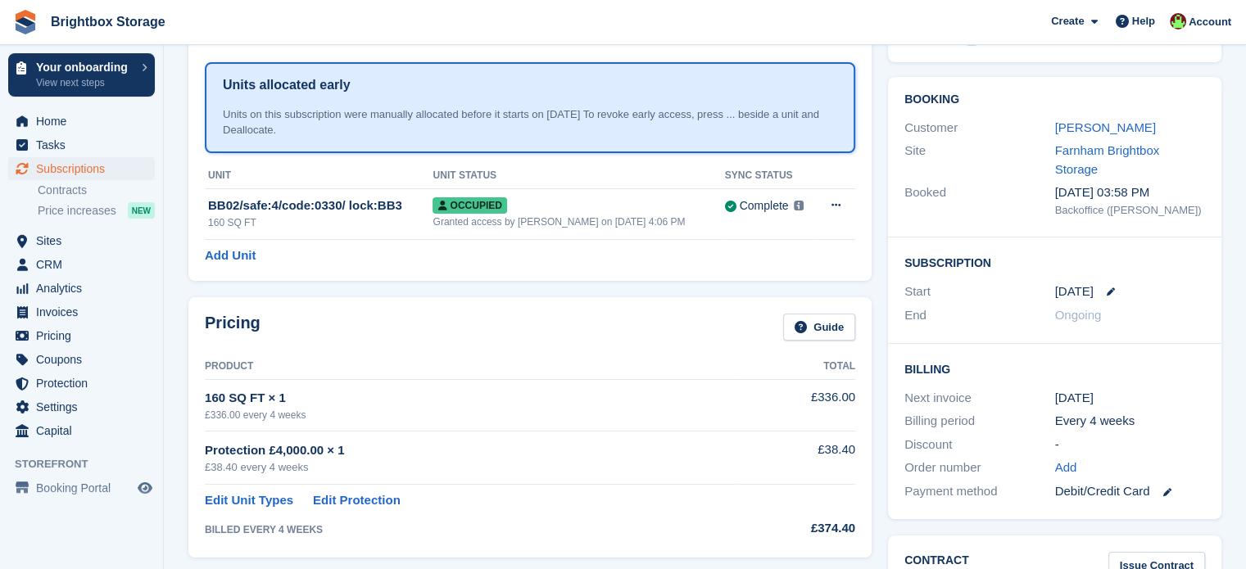
scroll to position [0, 0]
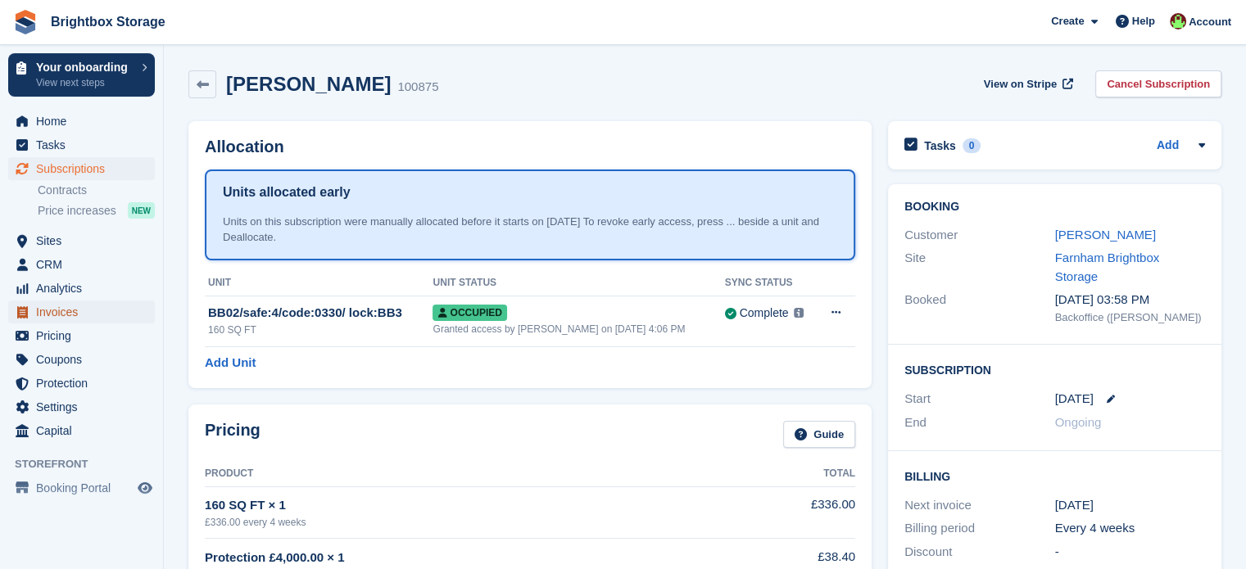
click at [63, 309] on span "Invoices" at bounding box center [85, 312] width 98 height 23
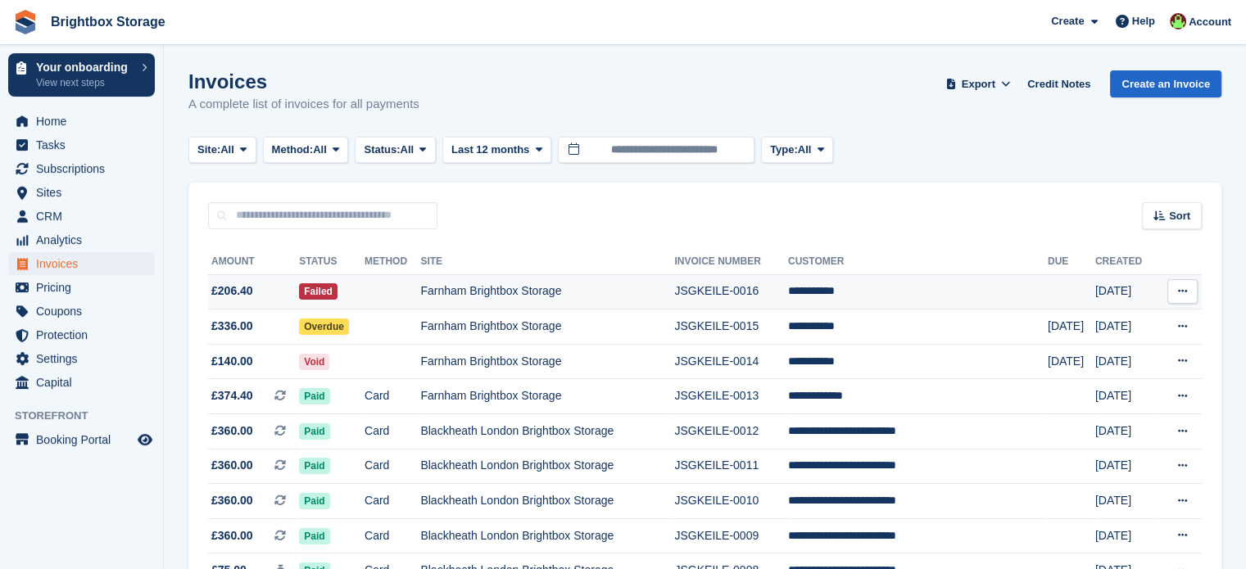
click at [420, 294] on td at bounding box center [393, 291] width 56 height 35
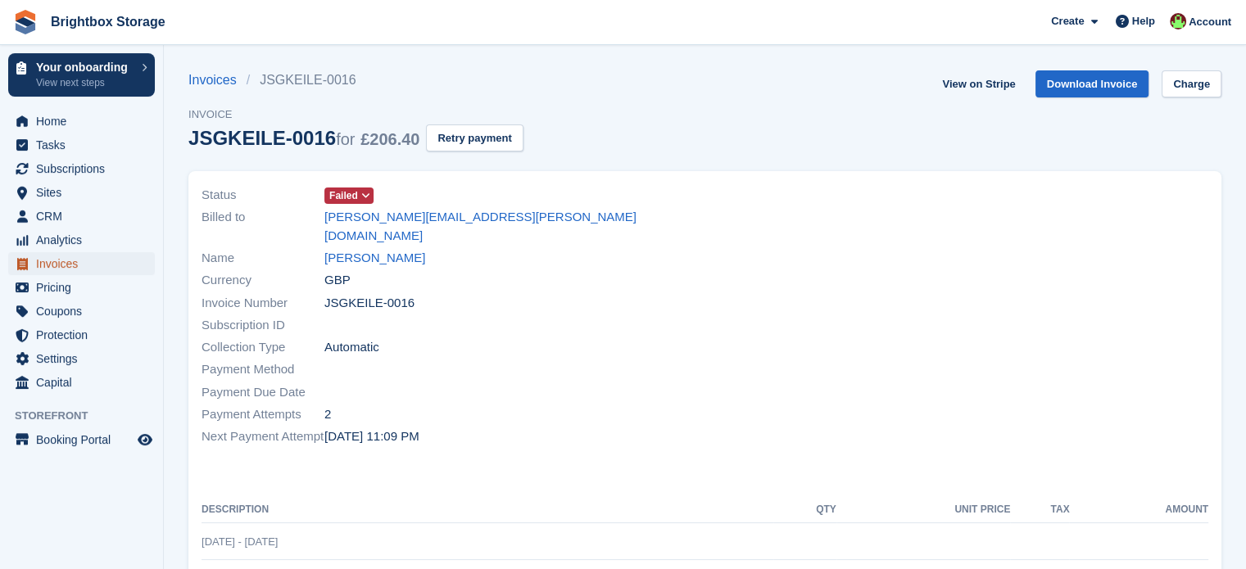
click at [55, 261] on span "Invoices" at bounding box center [85, 263] width 98 height 23
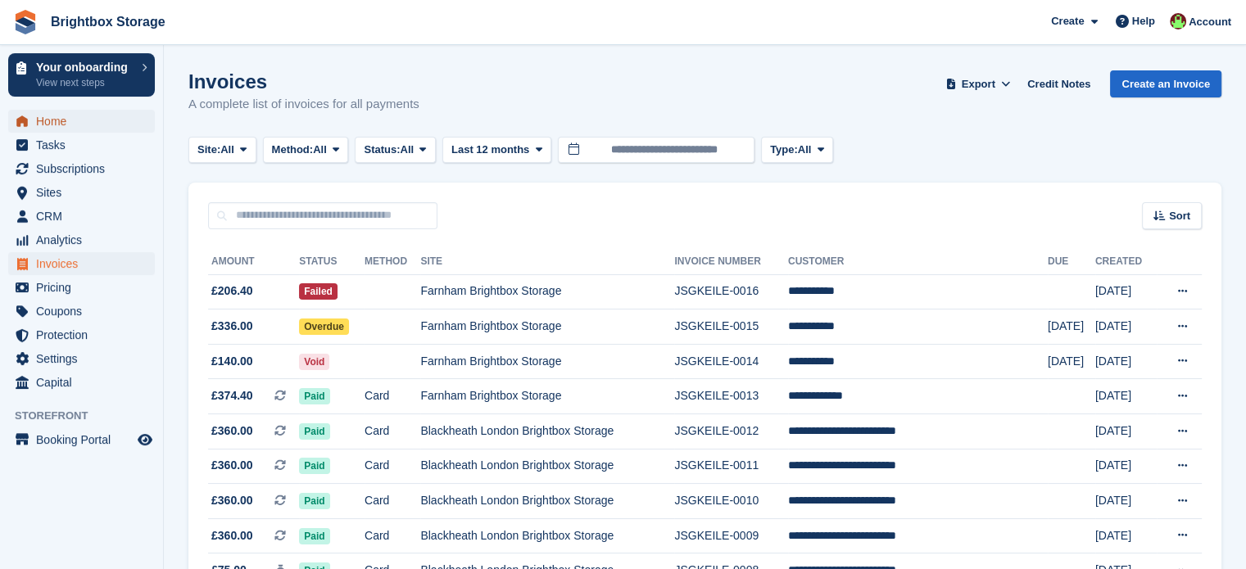
click at [54, 125] on span "Home" at bounding box center [85, 121] width 98 height 23
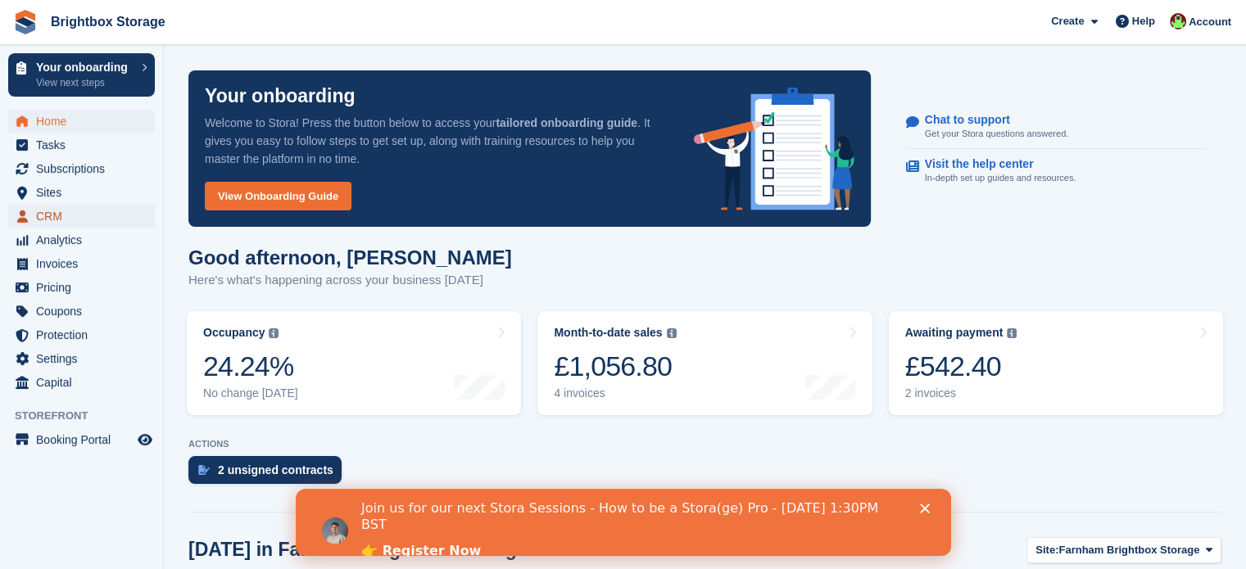
click at [61, 216] on span "CRM" at bounding box center [85, 216] width 98 height 23
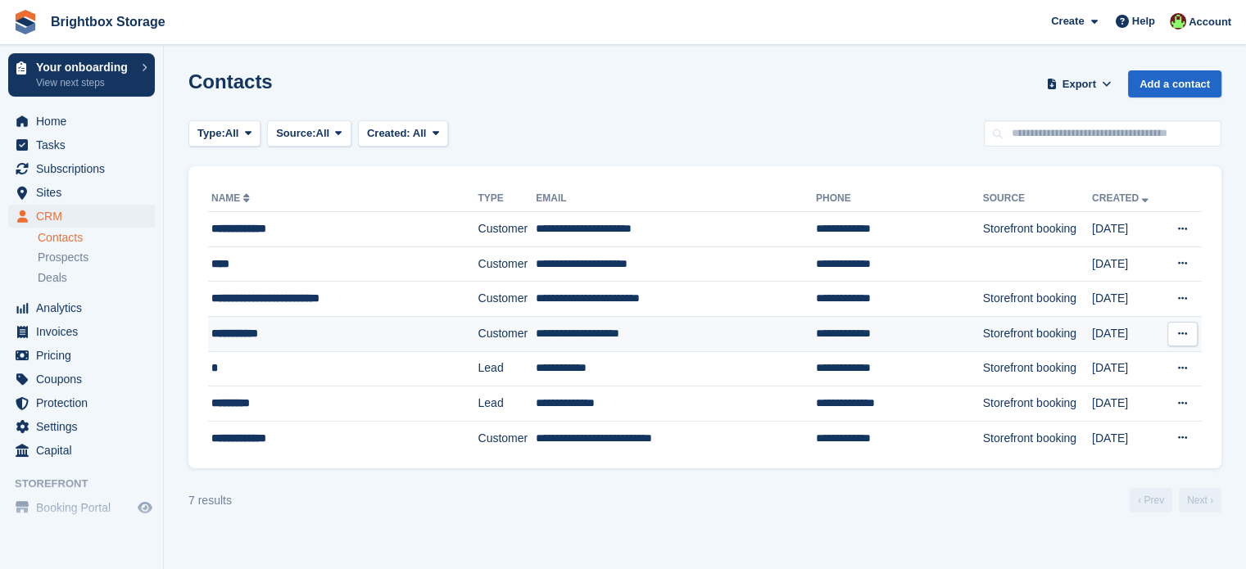
click at [335, 341] on td "**********" at bounding box center [343, 333] width 270 height 35
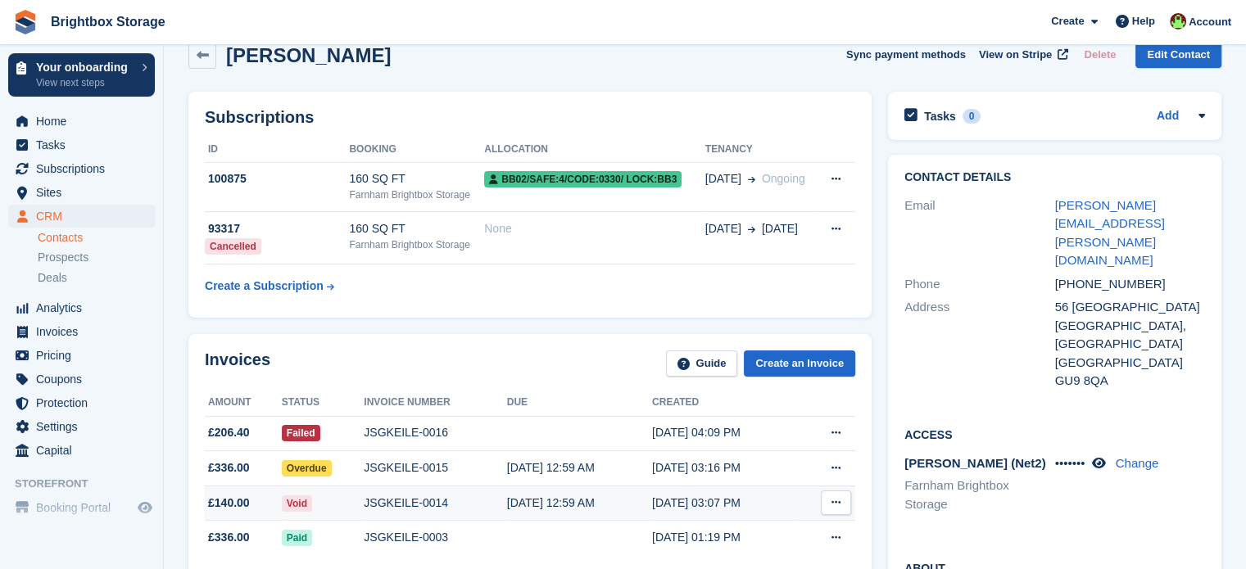
scroll to position [82, 0]
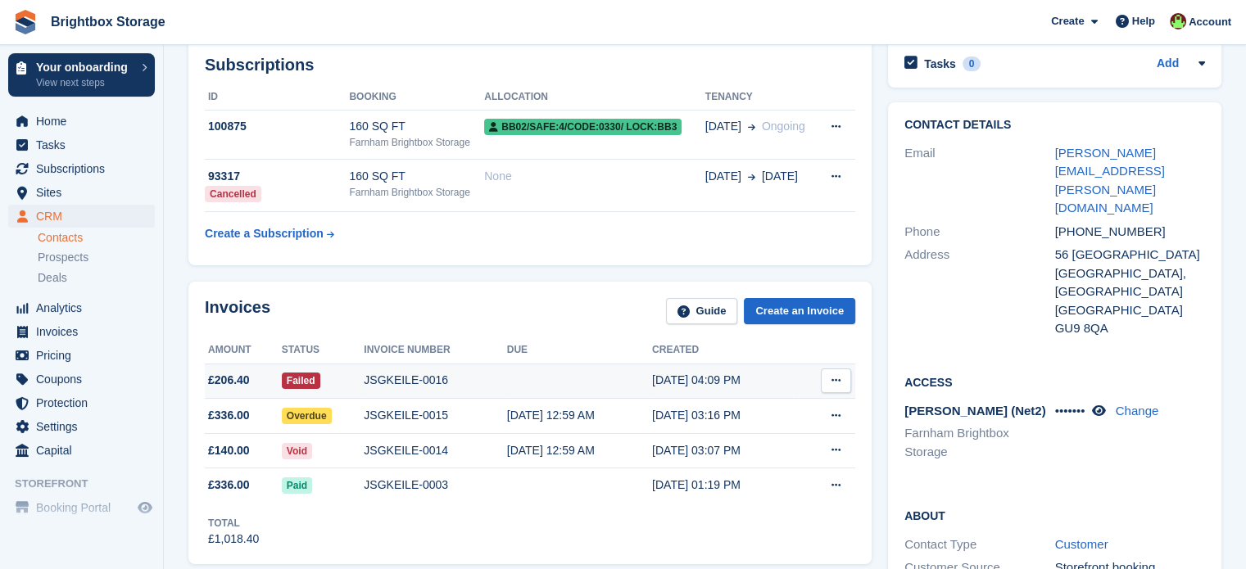
click at [839, 376] on icon at bounding box center [836, 380] width 9 height 11
click at [639, 383] on td at bounding box center [579, 381] width 145 height 35
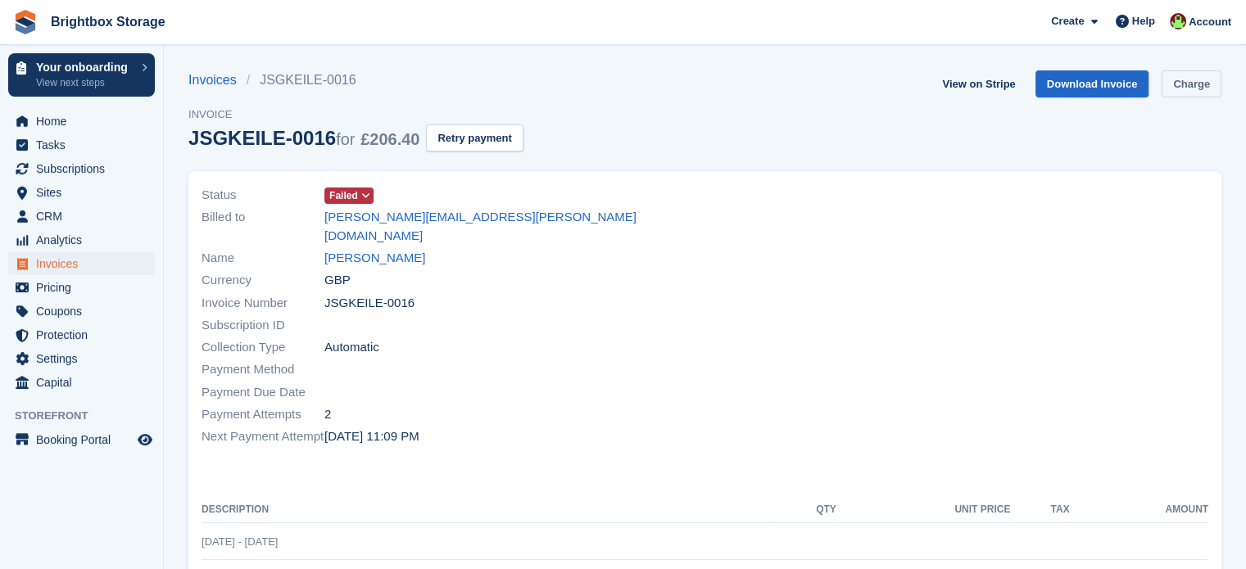
click at [1190, 82] on link "Charge" at bounding box center [1192, 83] width 60 height 27
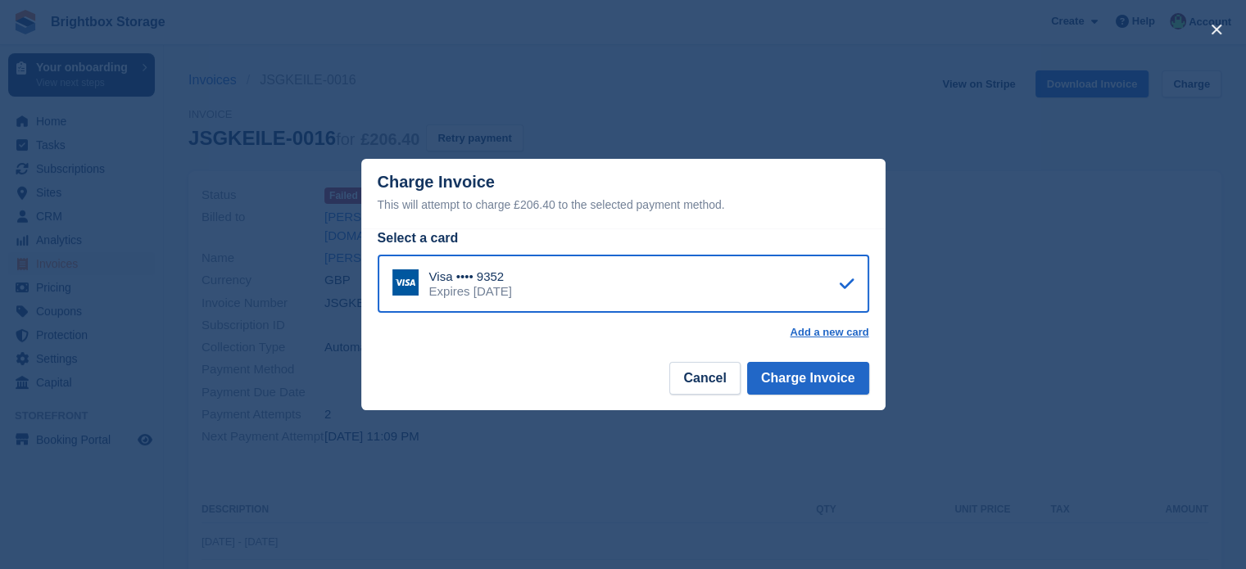
click at [741, 284] on div "Visa •••• 9352 Expires February 2029" at bounding box center [624, 284] width 492 height 59
click at [818, 379] on button "Charge Invoice" at bounding box center [808, 378] width 122 height 33
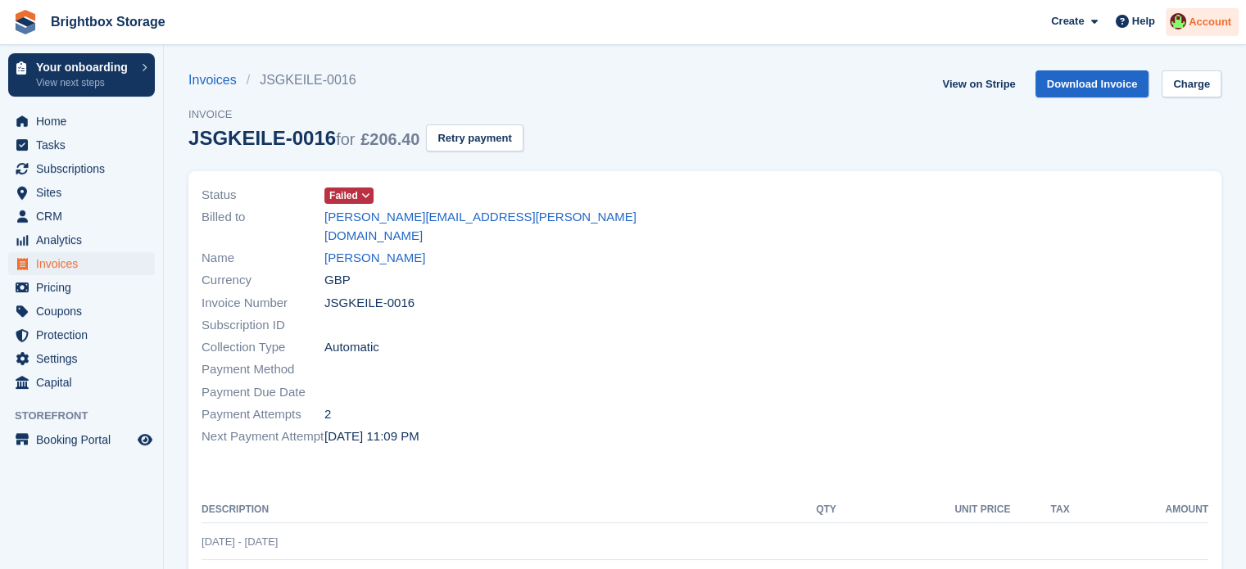
click at [1198, 30] on div "Account" at bounding box center [1202, 22] width 73 height 29
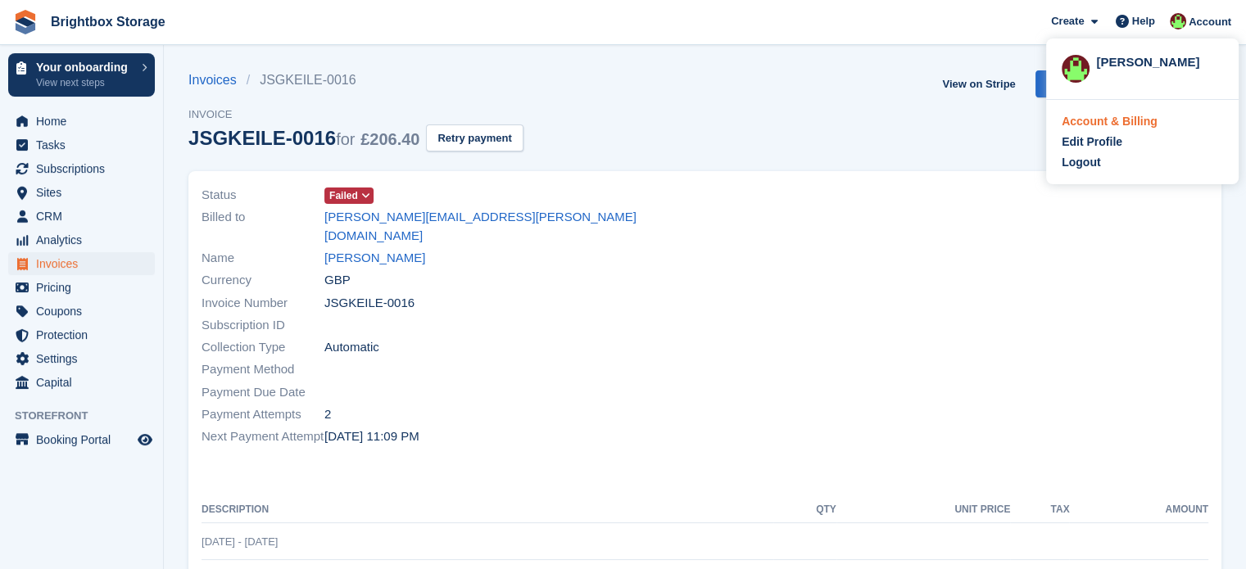
click at [1145, 128] on div "Account & Billing" at bounding box center [1110, 121] width 96 height 17
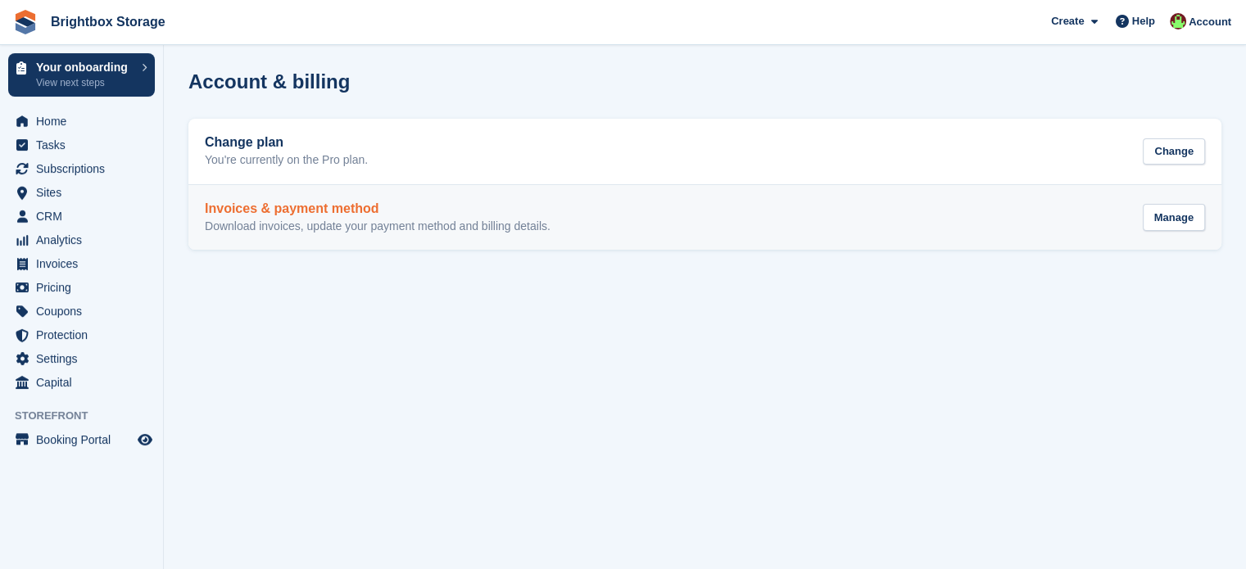
click at [494, 220] on p "Download invoices, update your payment method and billing details." at bounding box center [378, 227] width 346 height 15
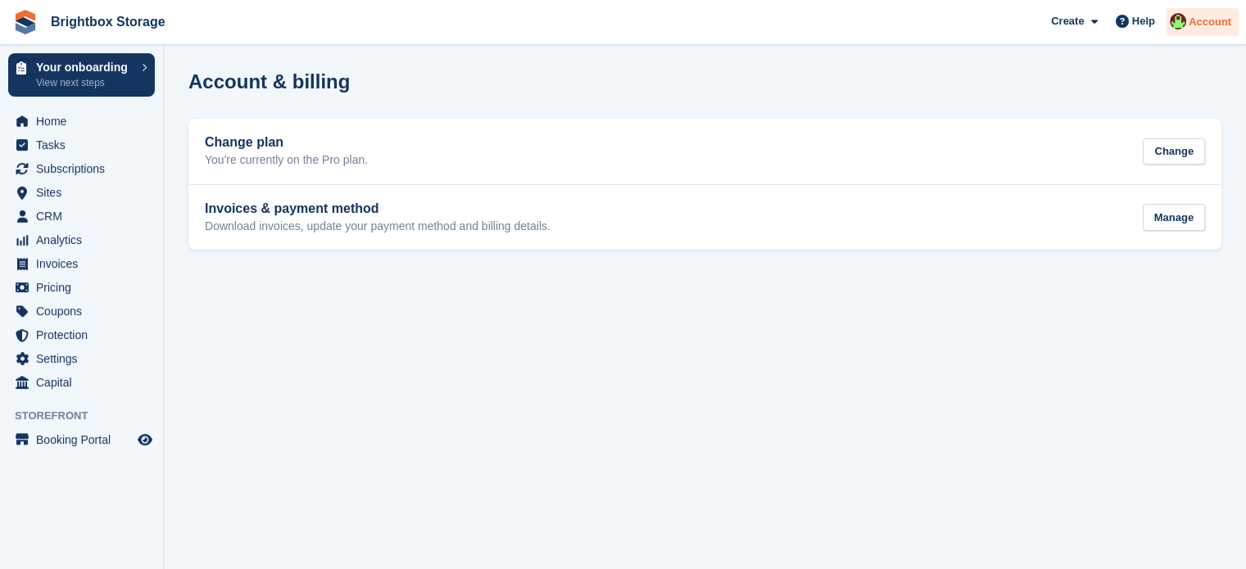
click at [1222, 21] on span "Account" at bounding box center [1210, 22] width 43 height 16
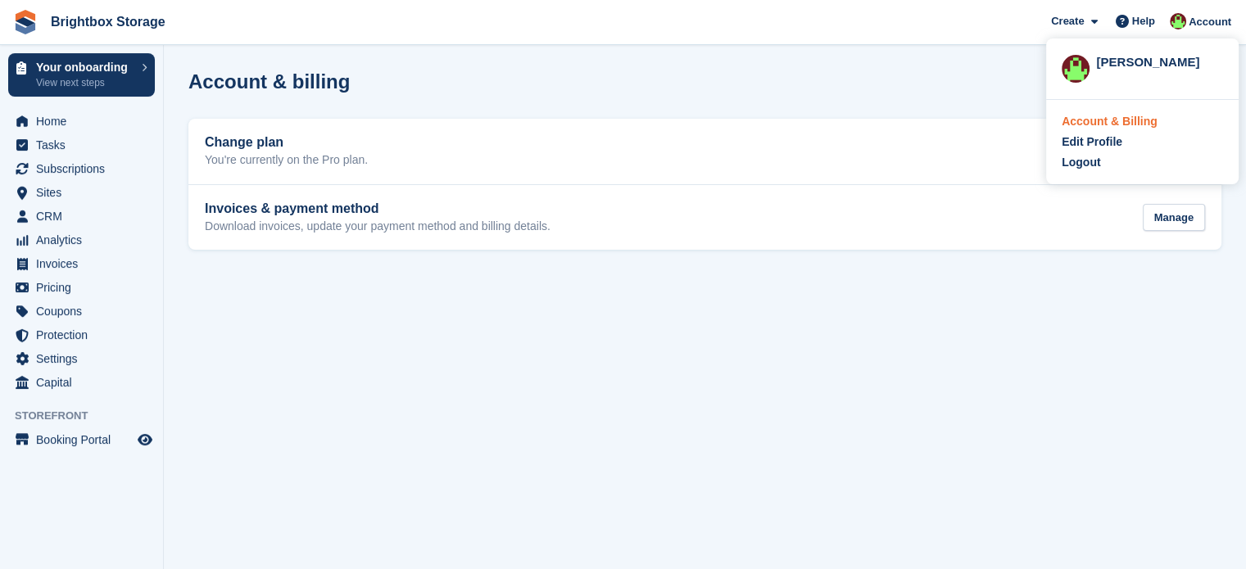
click at [1128, 125] on div "Account & Billing" at bounding box center [1110, 121] width 96 height 17
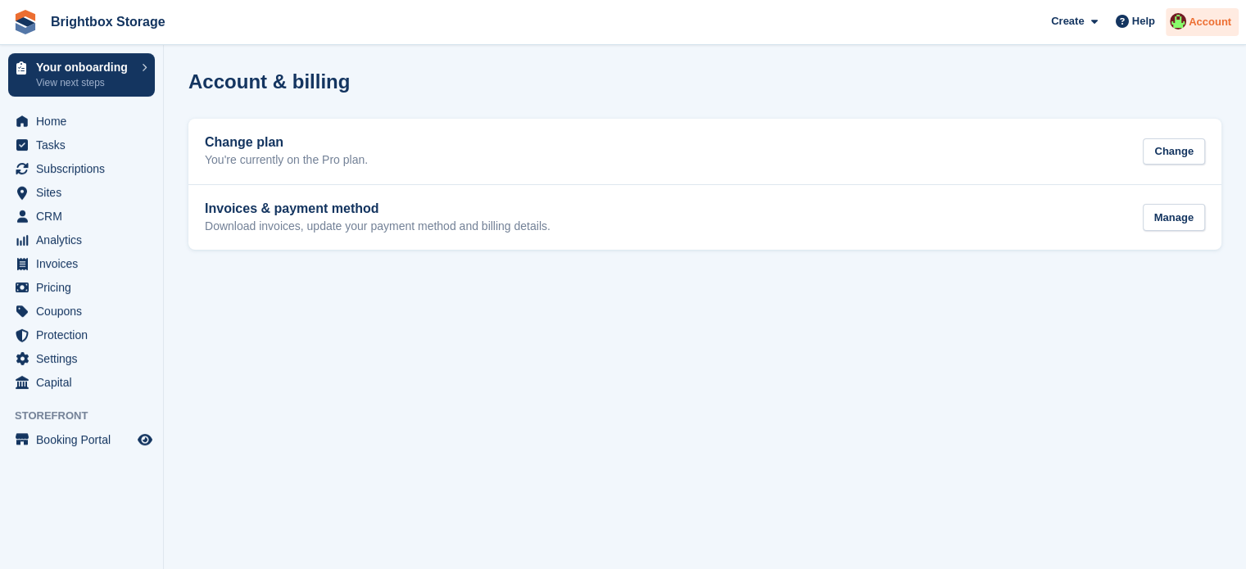
click at [1199, 24] on span "Account" at bounding box center [1210, 22] width 43 height 16
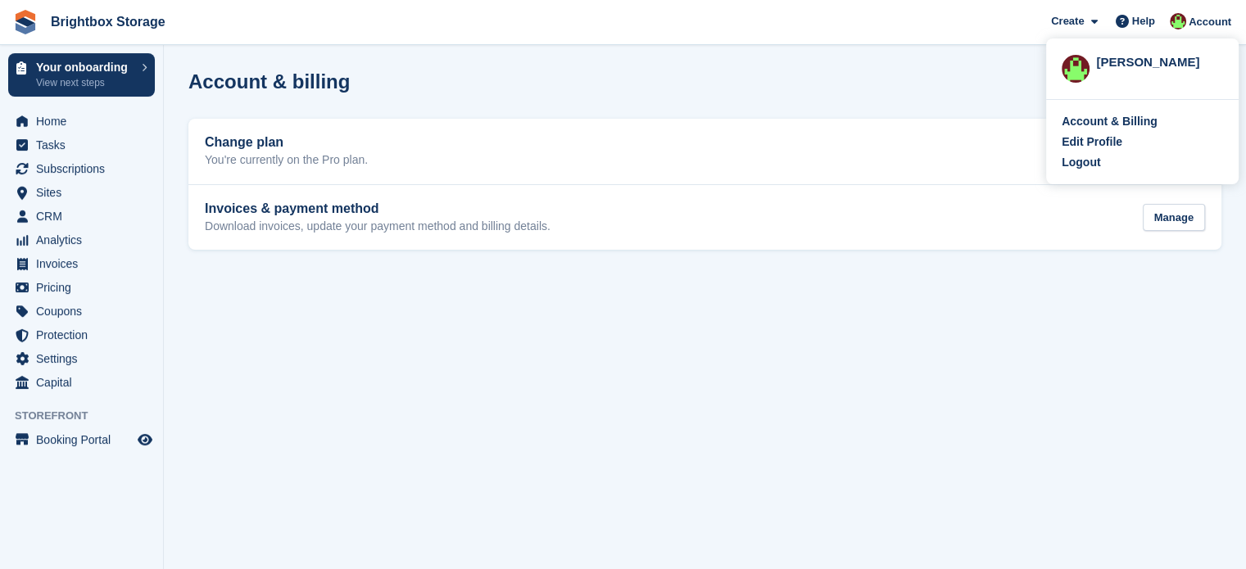
click at [1122, 68] on div "[PERSON_NAME]" at bounding box center [1159, 60] width 127 height 15
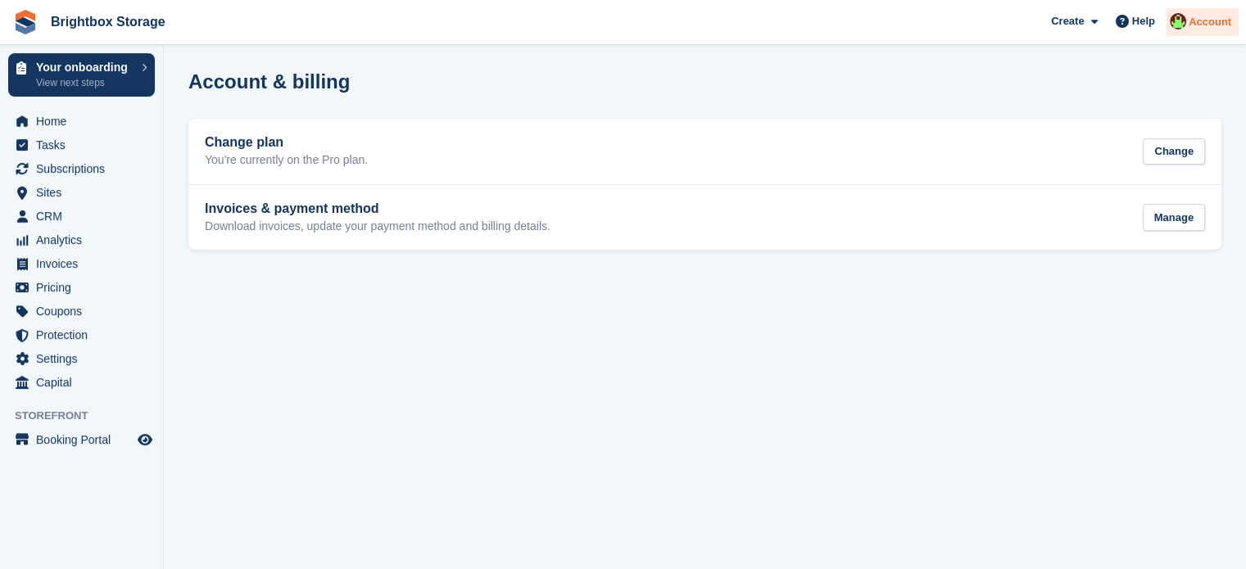
click at [1203, 29] on span "Account" at bounding box center [1210, 22] width 43 height 16
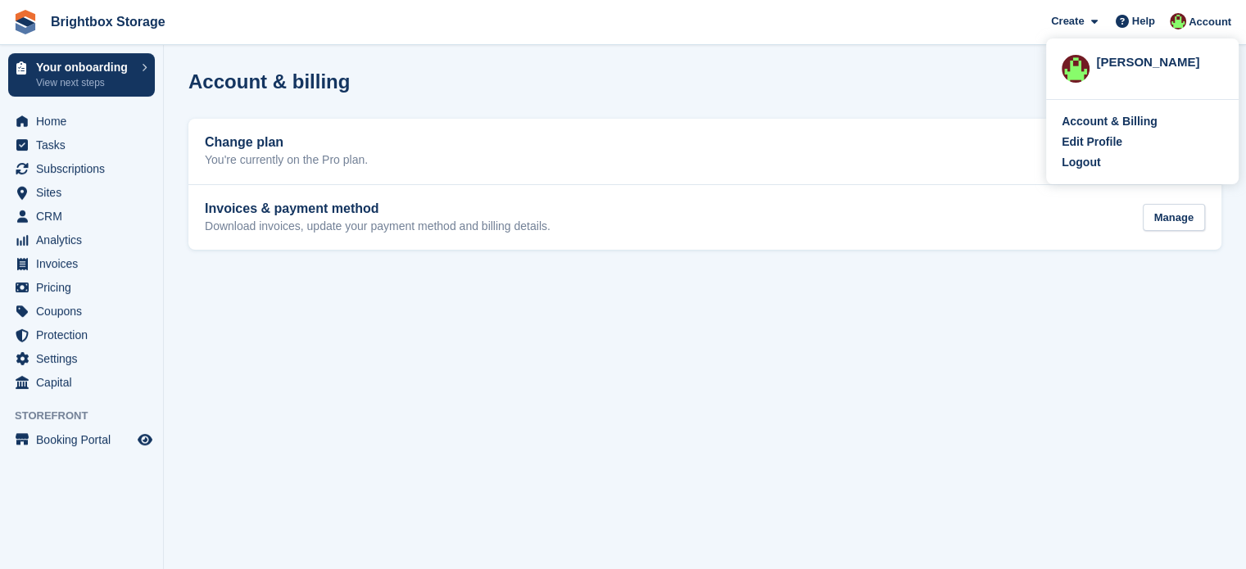
click at [725, 82] on div "Account & billing" at bounding box center [704, 91] width 1033 height 42
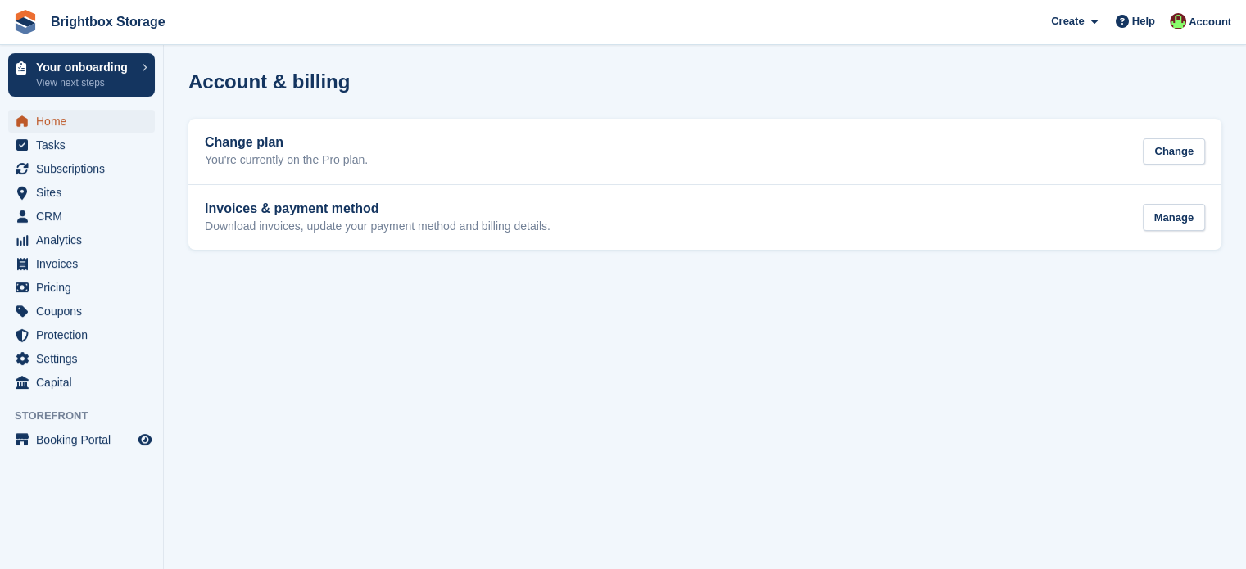
click at [59, 124] on span "Home" at bounding box center [85, 121] width 98 height 23
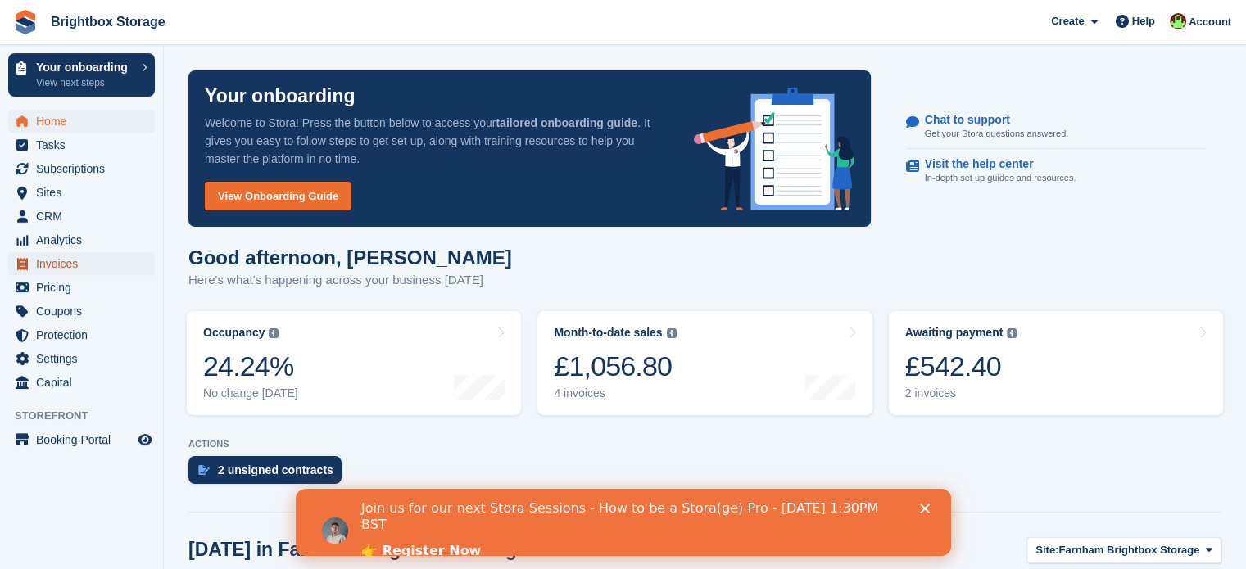
click at [64, 265] on span "Invoices" at bounding box center [85, 263] width 98 height 23
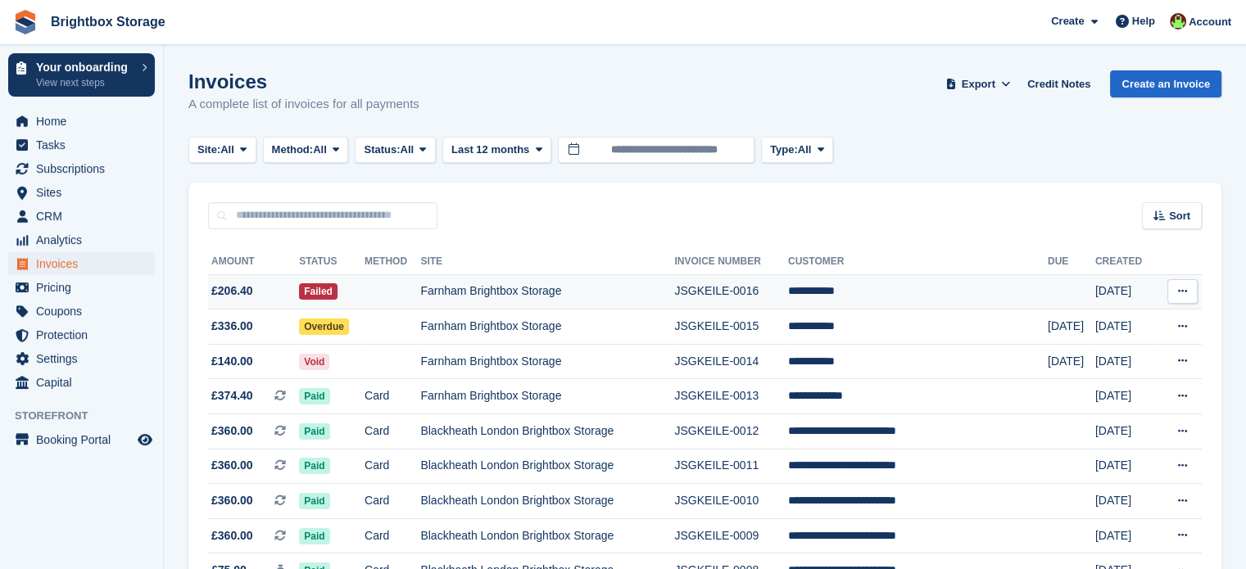
click at [674, 285] on td "Farnham Brightbox Storage" at bounding box center [547, 291] width 254 height 35
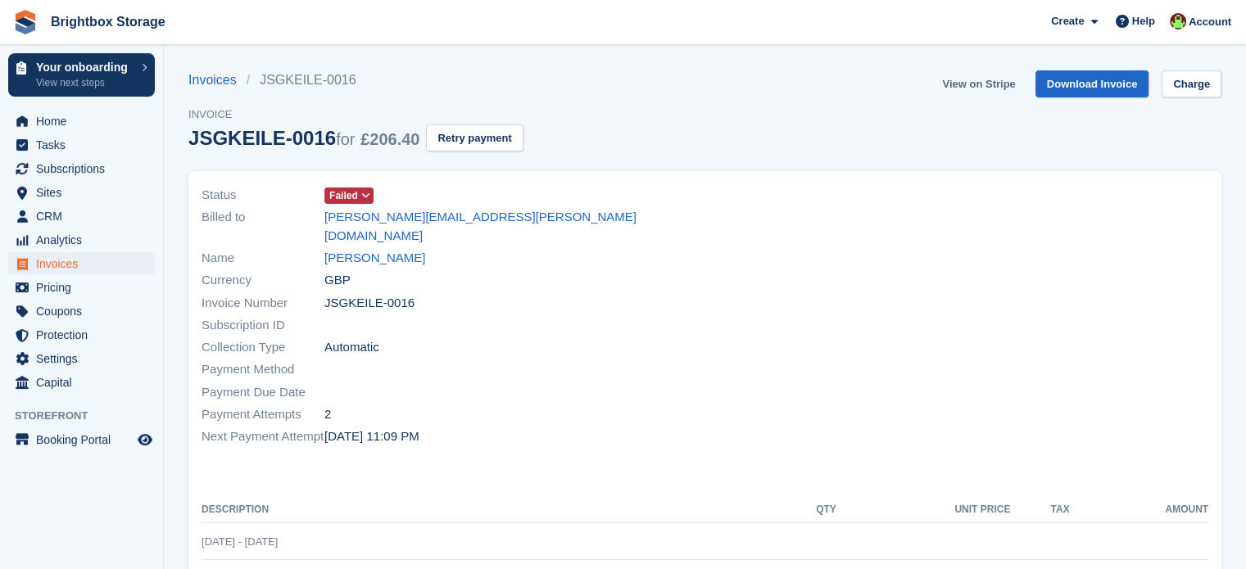
click at [990, 77] on link "View on Stripe" at bounding box center [979, 83] width 86 height 27
drag, startPoint x: 452, startPoint y: 219, endPoint x: 320, endPoint y: 222, distance: 131.9
click at [320, 222] on div "Billed to vicki.minns@live.com" at bounding box center [449, 226] width 494 height 41
copy div "vicki.minns@live.com"
click at [93, 129] on span "Home" at bounding box center [85, 121] width 98 height 23
